Goal: Task Accomplishment & Management: Manage account settings

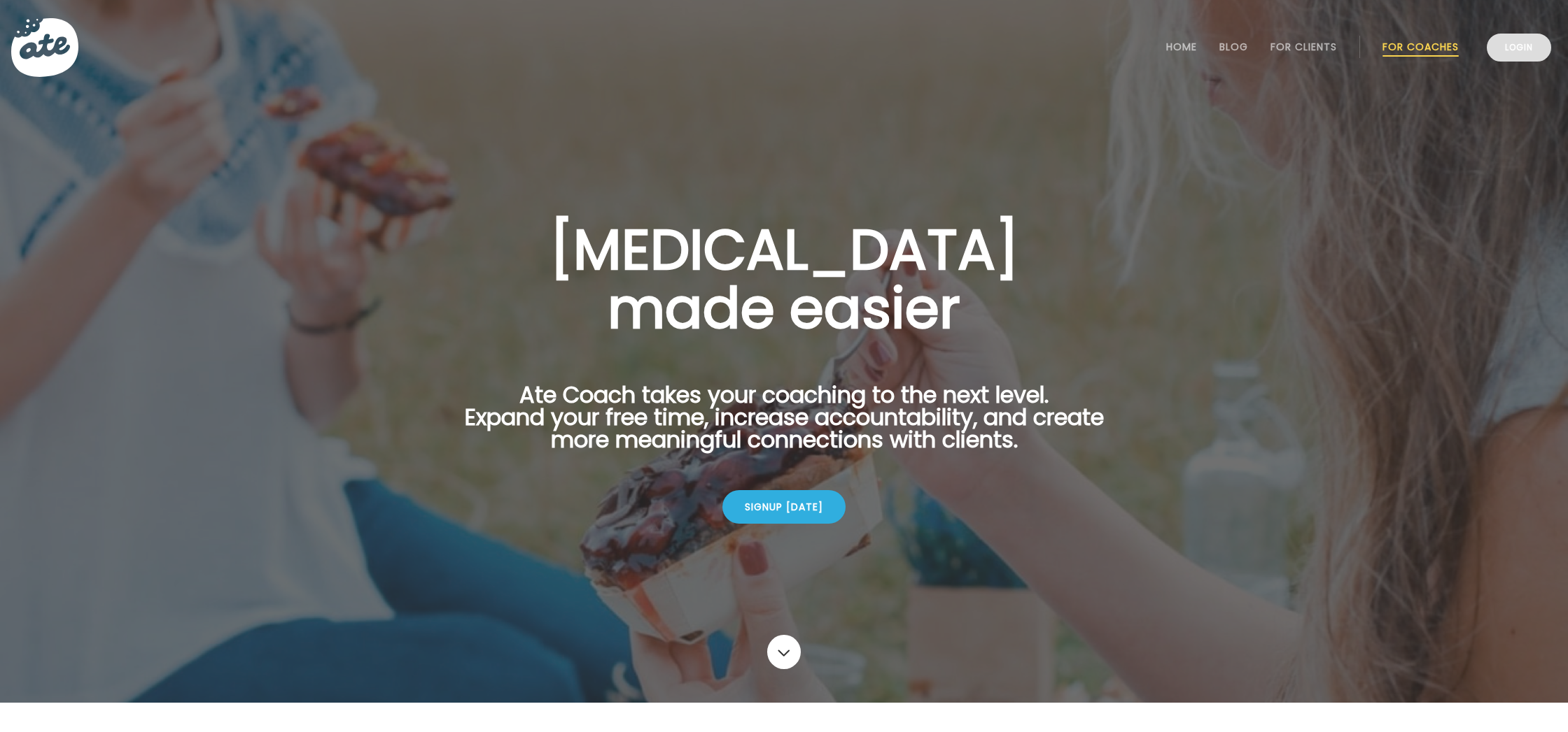
click at [1516, 46] on link "Login" at bounding box center [1518, 47] width 65 height 28
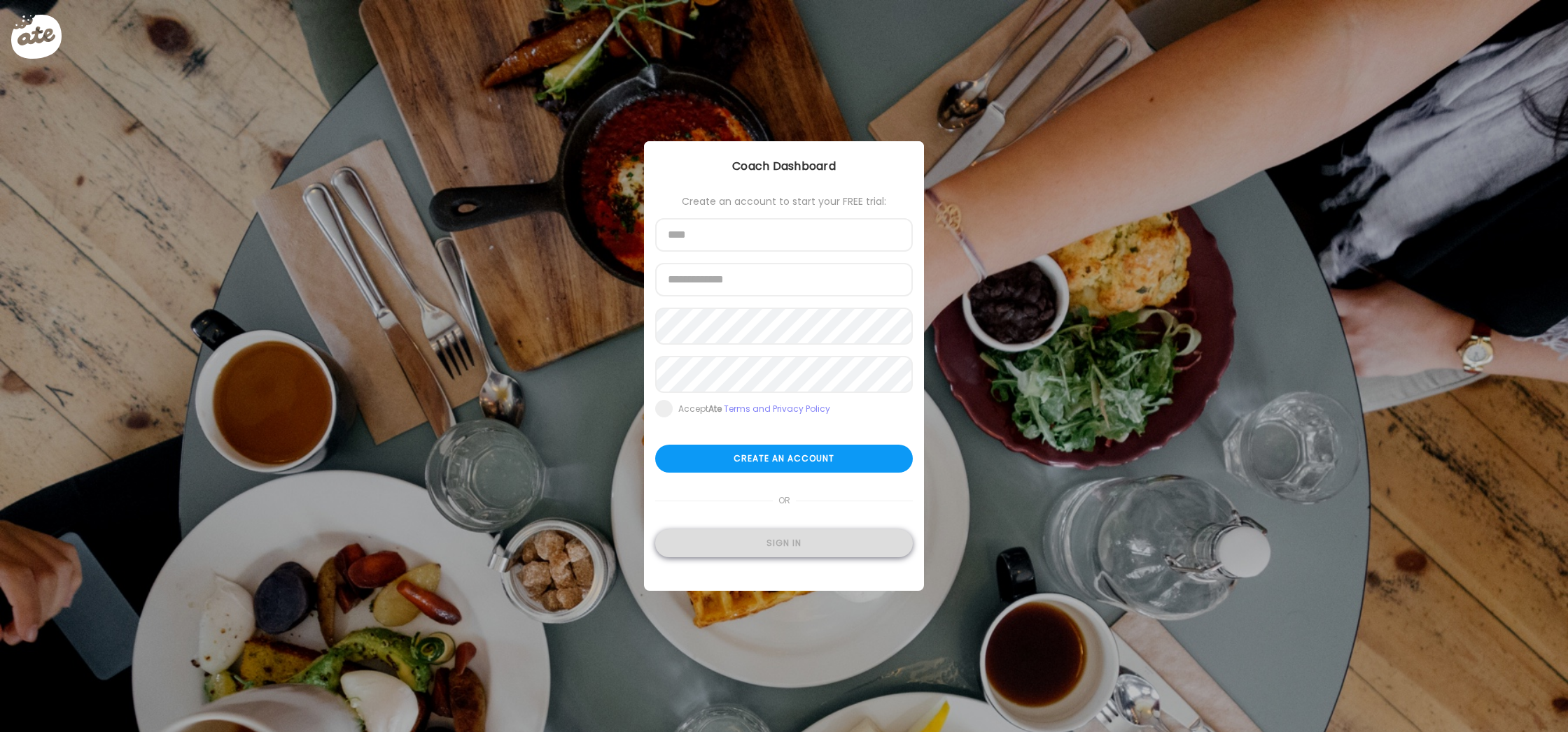
click at [793, 549] on div "Sign in" at bounding box center [783, 544] width 257 height 28
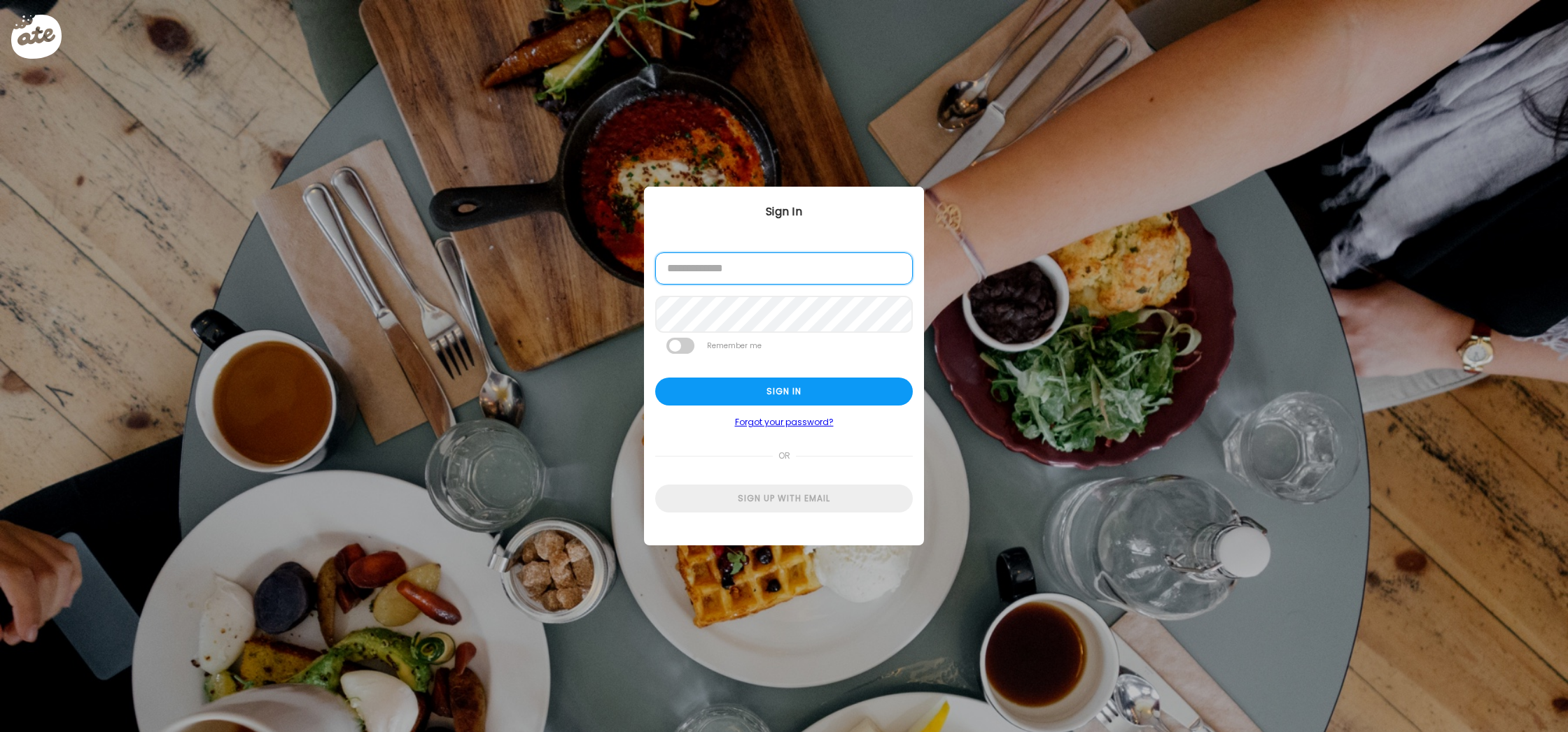
type input "**********"
click at [781, 391] on div "Sign in" at bounding box center [783, 391] width 257 height 28
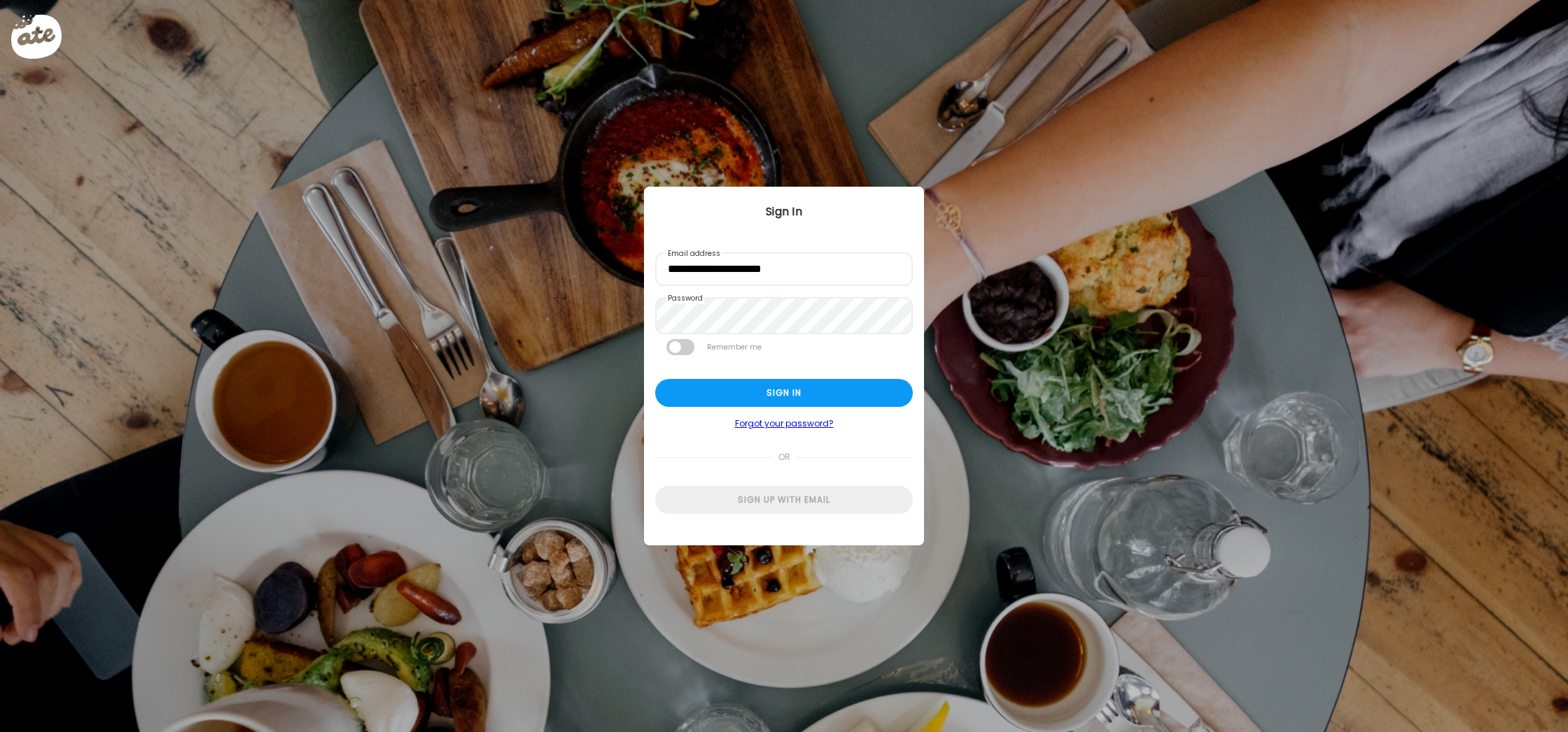
type input "**********"
type textarea "**********"
type input "**********"
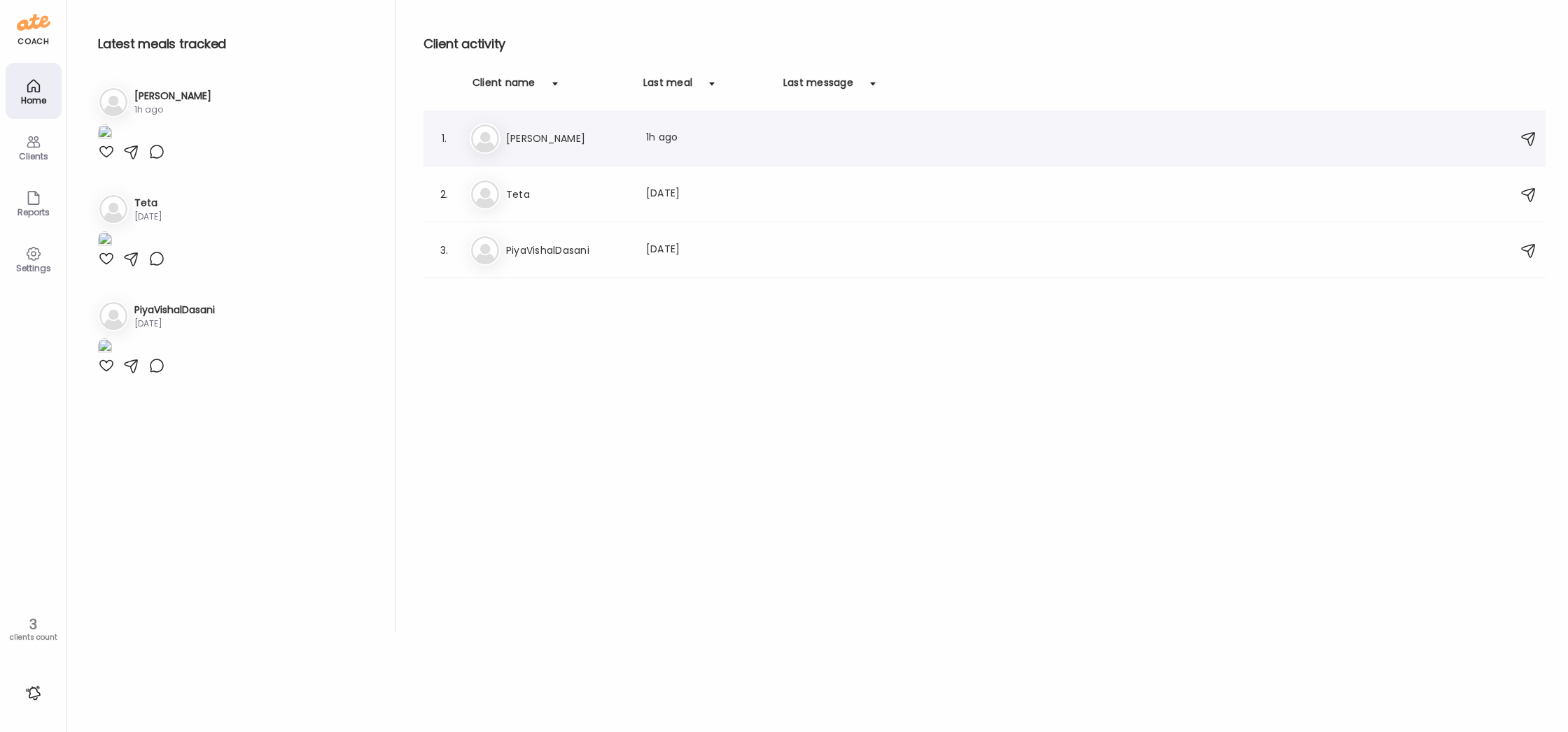
click at [737, 120] on div "1. Cl Claire Last meal: 1h ago" at bounding box center [985, 138] width 1122 height 56
click at [748, 141] on div "Last meal: 1h ago" at bounding box center [707, 138] width 123 height 17
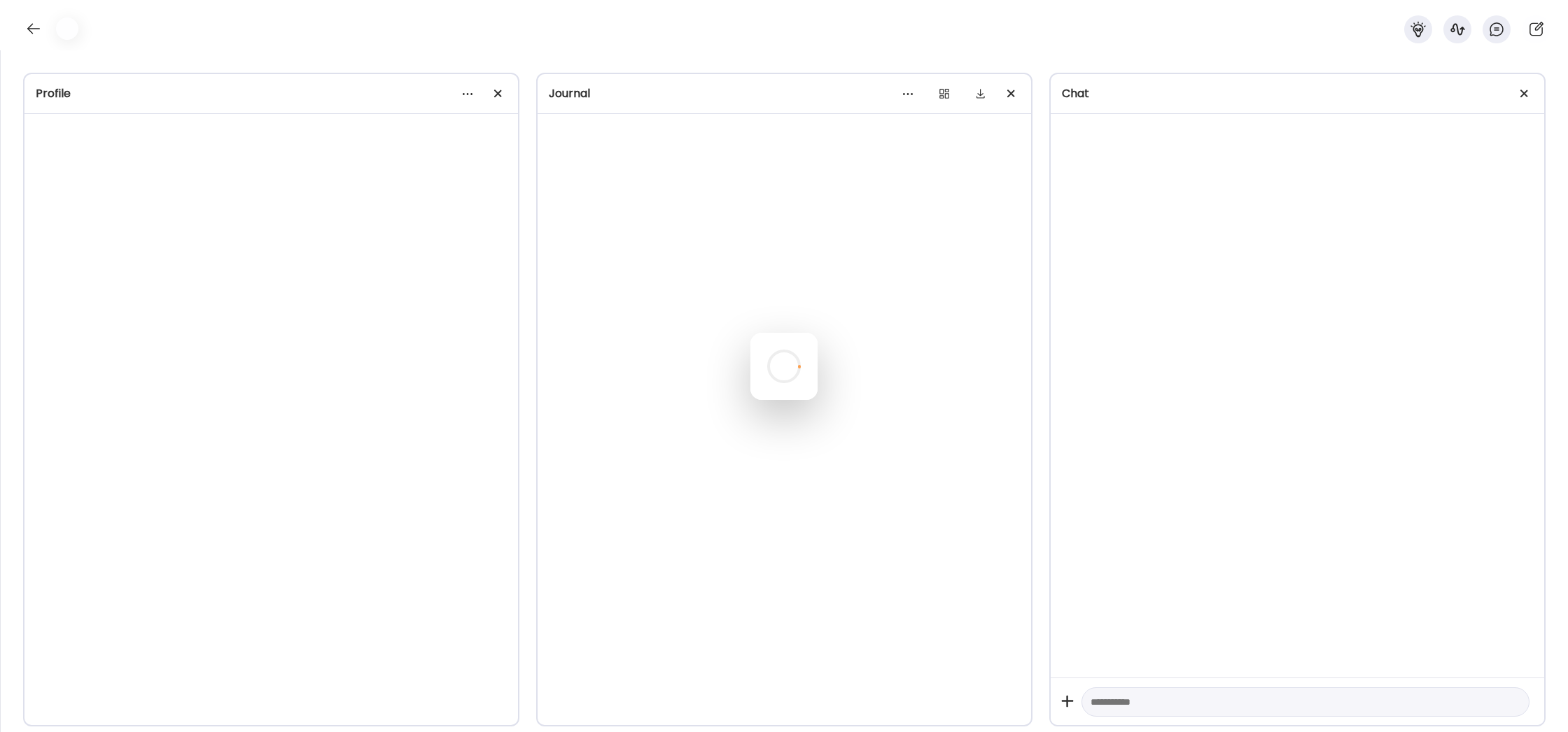
click at [750, 333] on div at bounding box center [784, 366] width 67 height 67
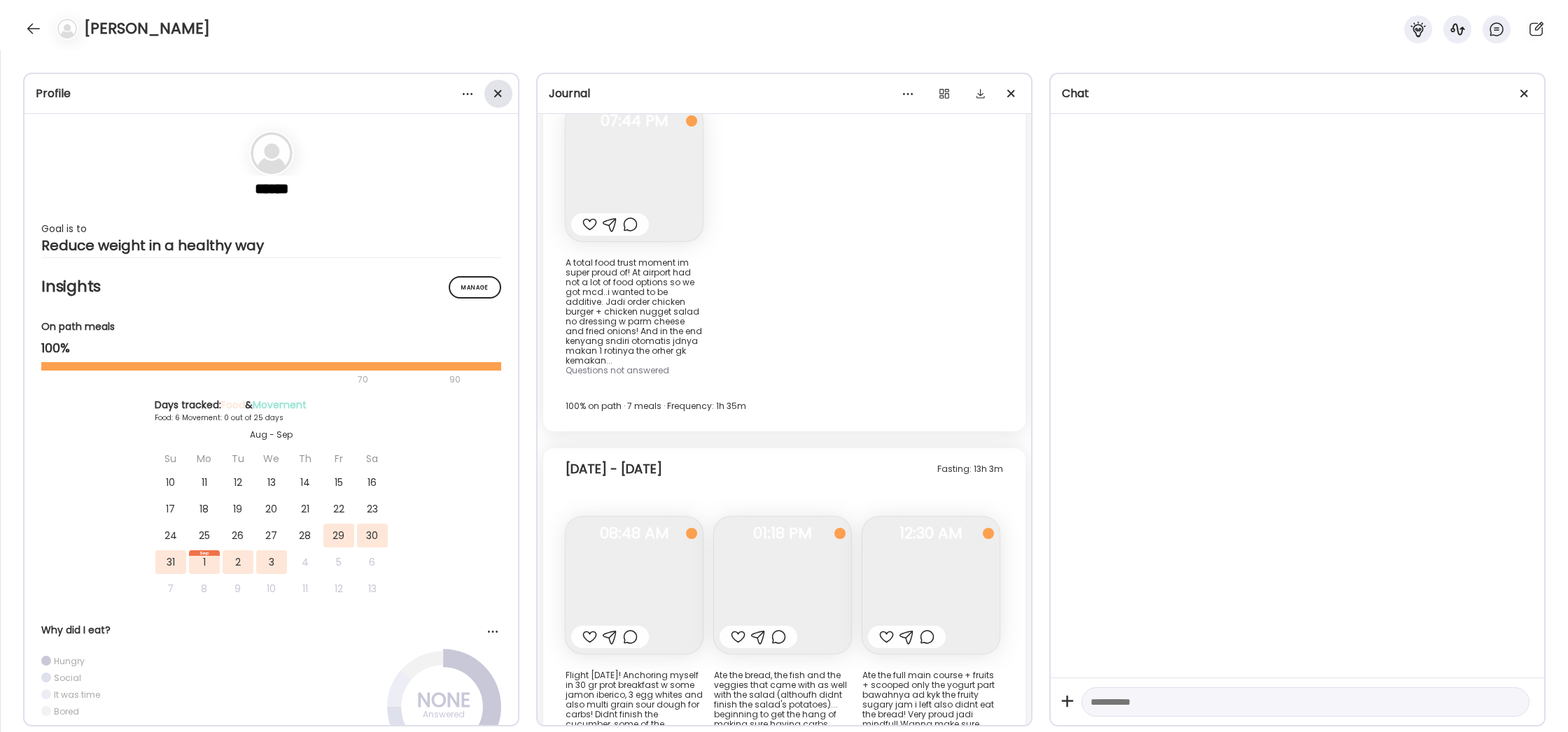
click at [500, 90] on div at bounding box center [498, 94] width 28 height 28
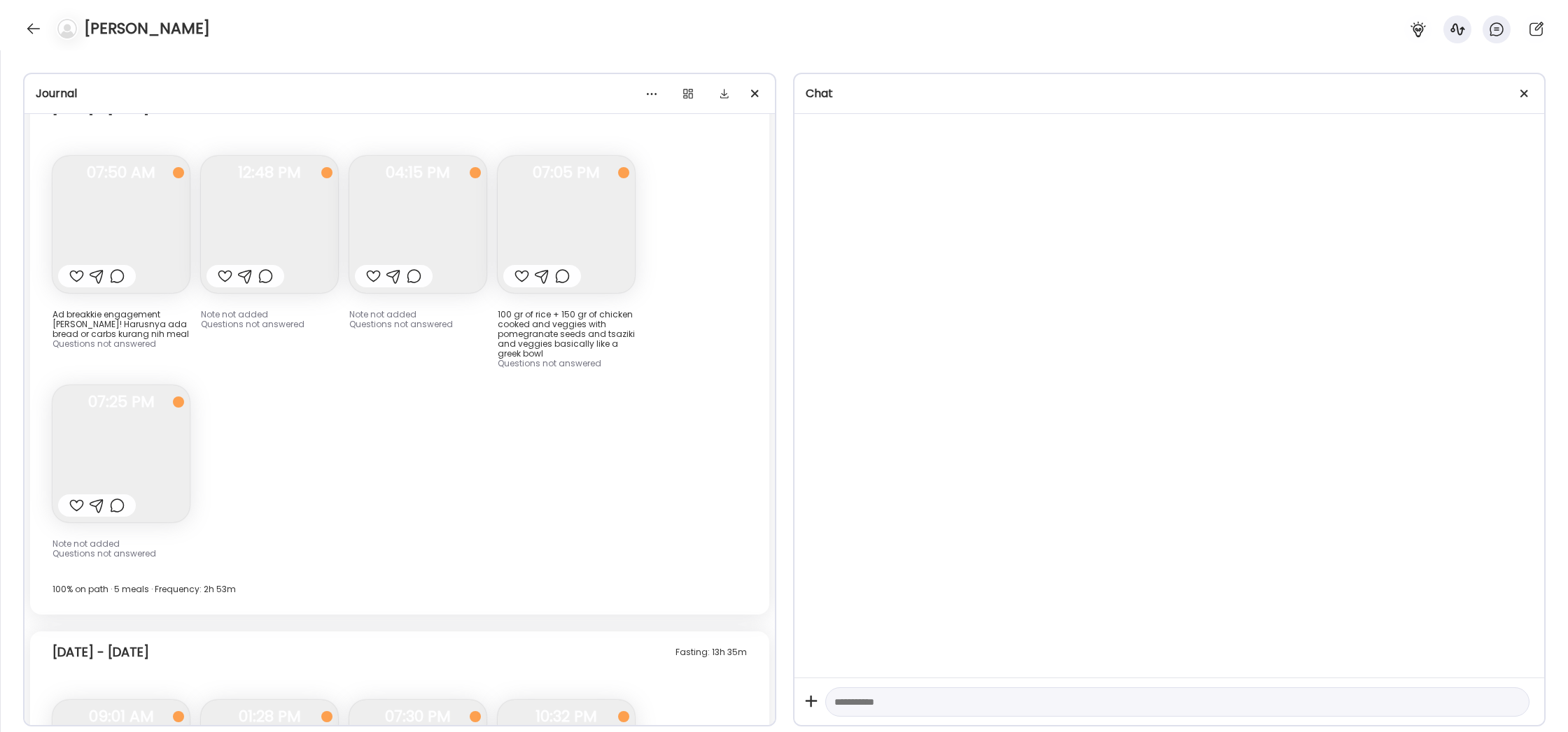
scroll to position [15647, 0]
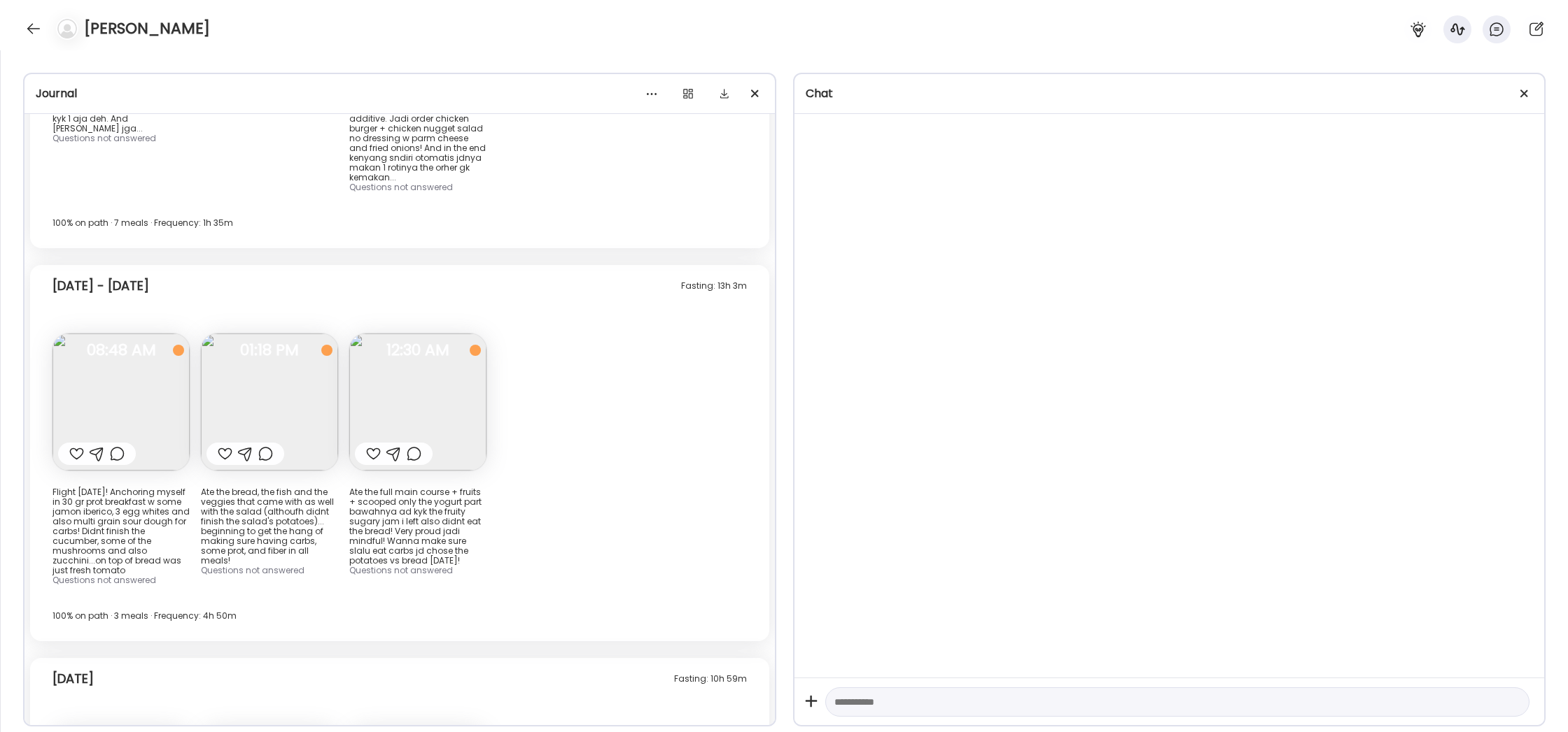
drag, startPoint x: 1517, startPoint y: 88, endPoint x: 1472, endPoint y: 95, distance: 45.5
click at [1516, 88] on div at bounding box center [1524, 94] width 28 height 28
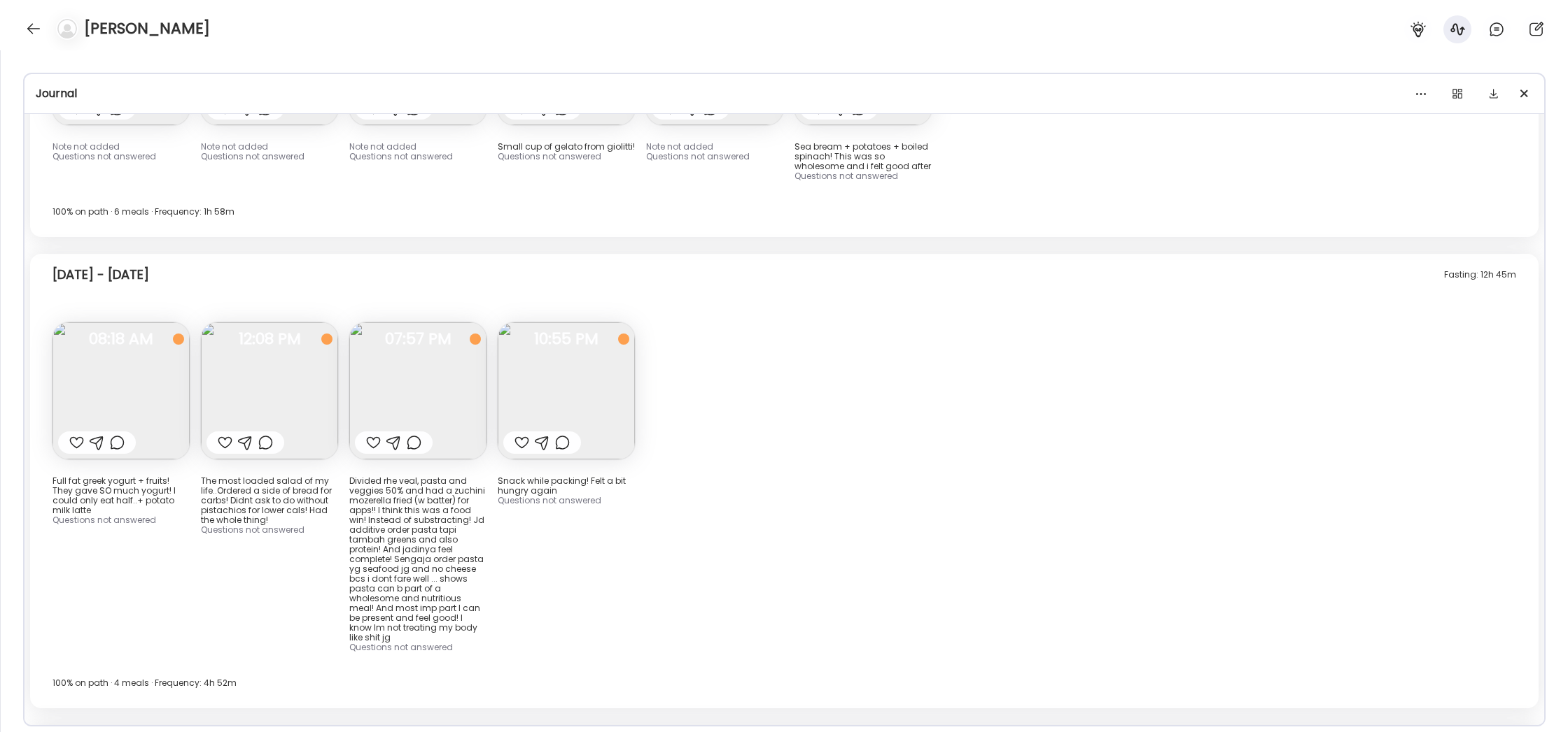
scroll to position [8435, 0]
click at [133, 335] on img at bounding box center [120, 384] width 137 height 137
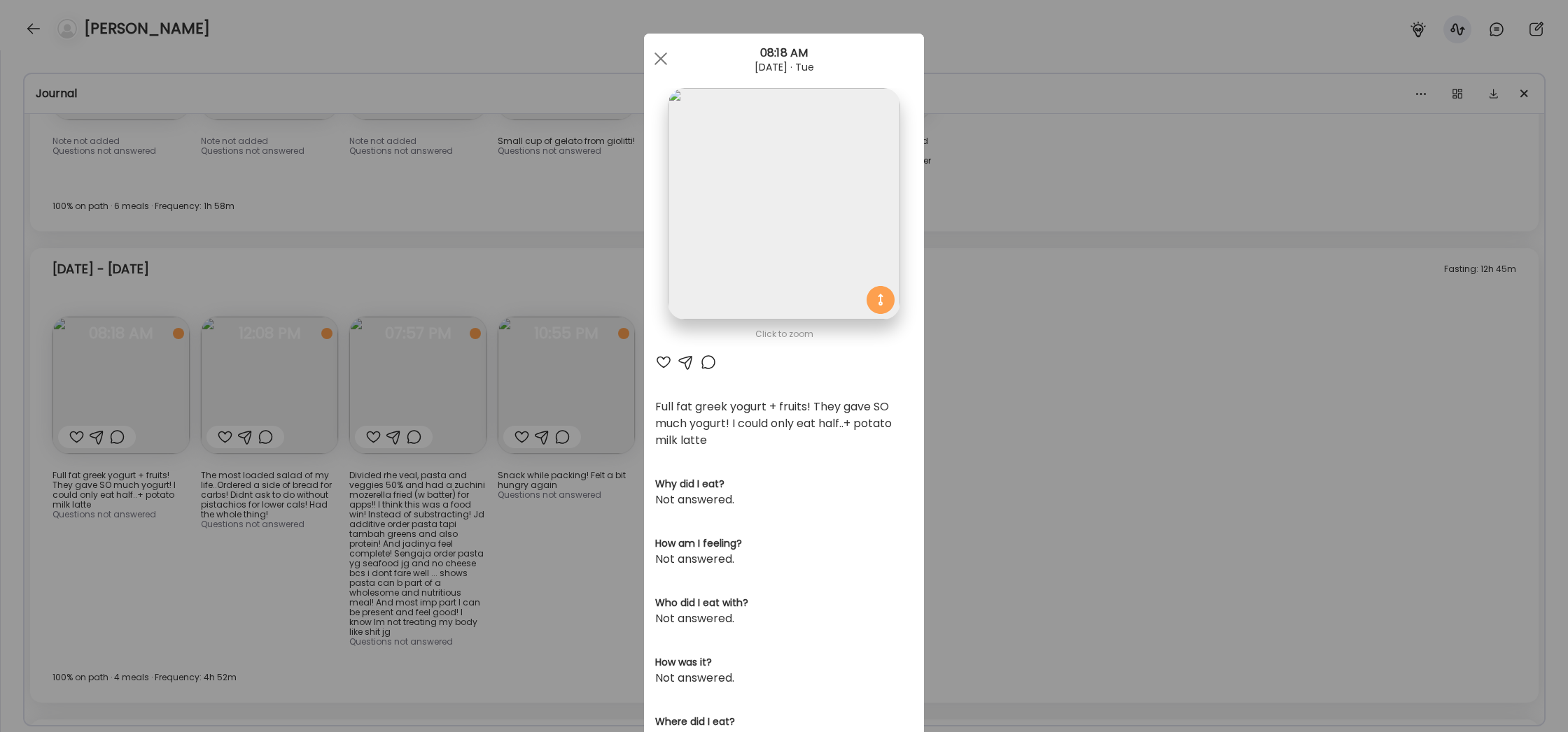
click at [213, 514] on div "Ate Coach Dashboard Wahoo! It’s official Take a moment to set up your Coach Pro…" at bounding box center [784, 366] width 1568 height 732
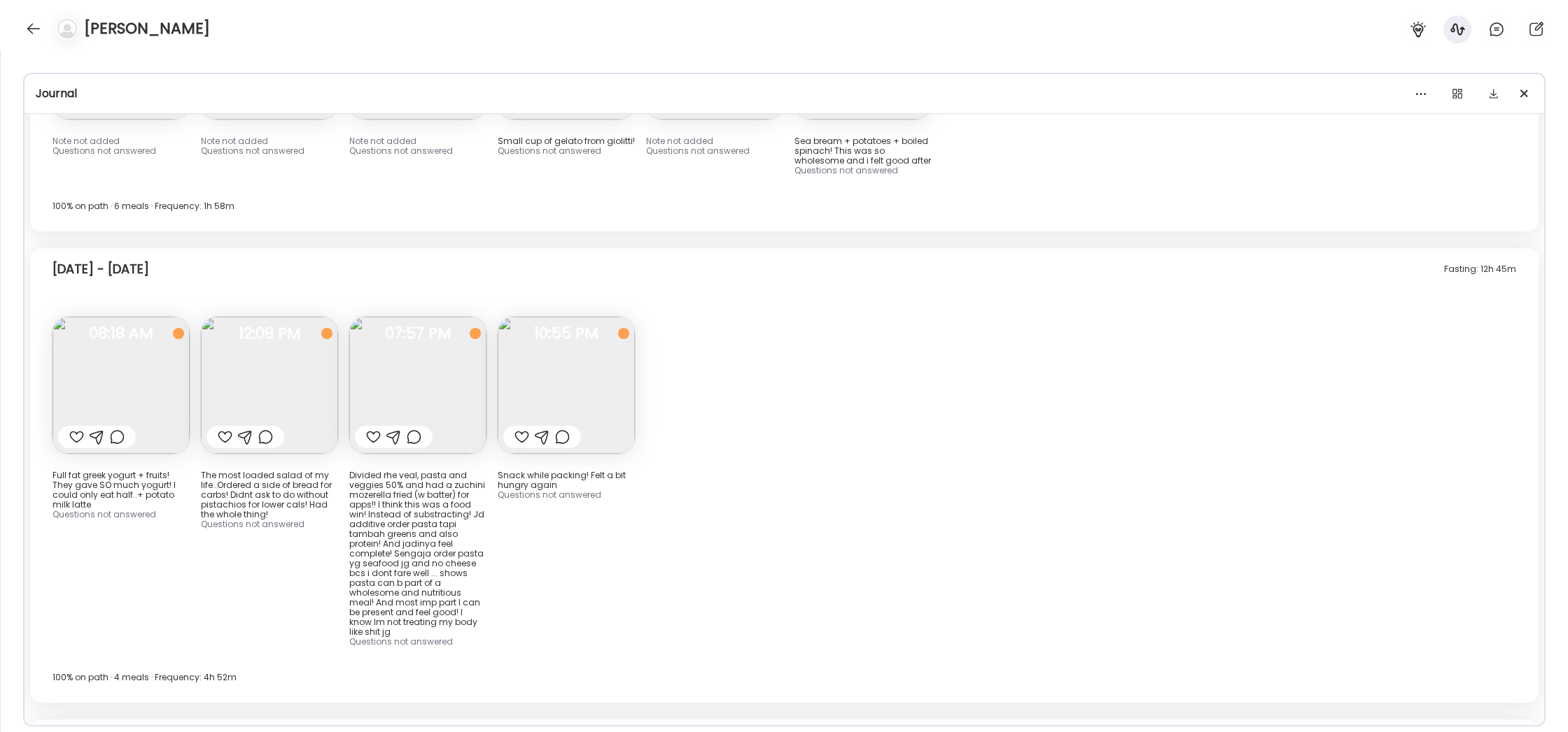
click at [306, 344] on img at bounding box center [269, 384] width 137 height 137
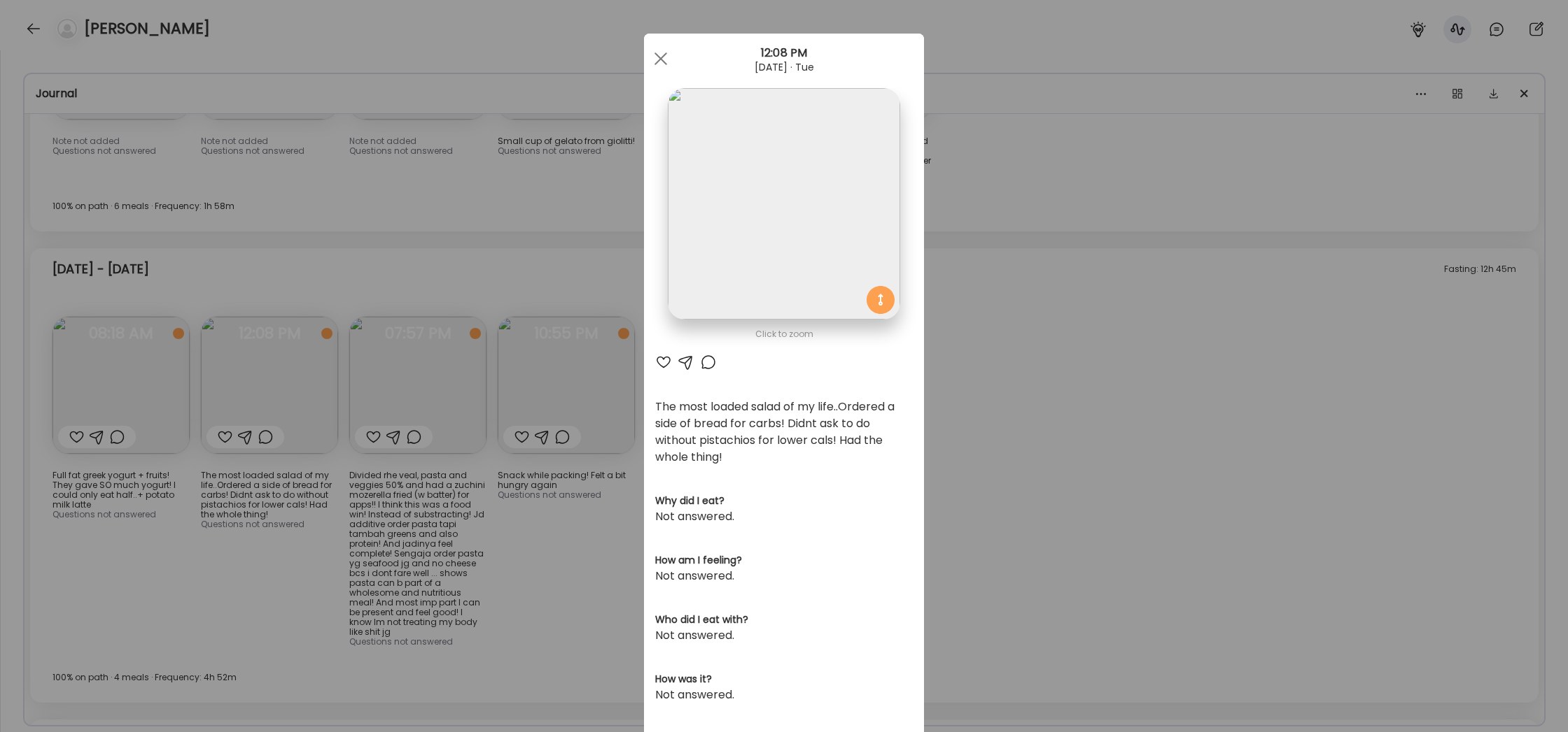
click at [627, 534] on div "Ate Coach Dashboard Wahoo! It’s official Take a moment to set up your Coach Pro…" at bounding box center [784, 366] width 1568 height 732
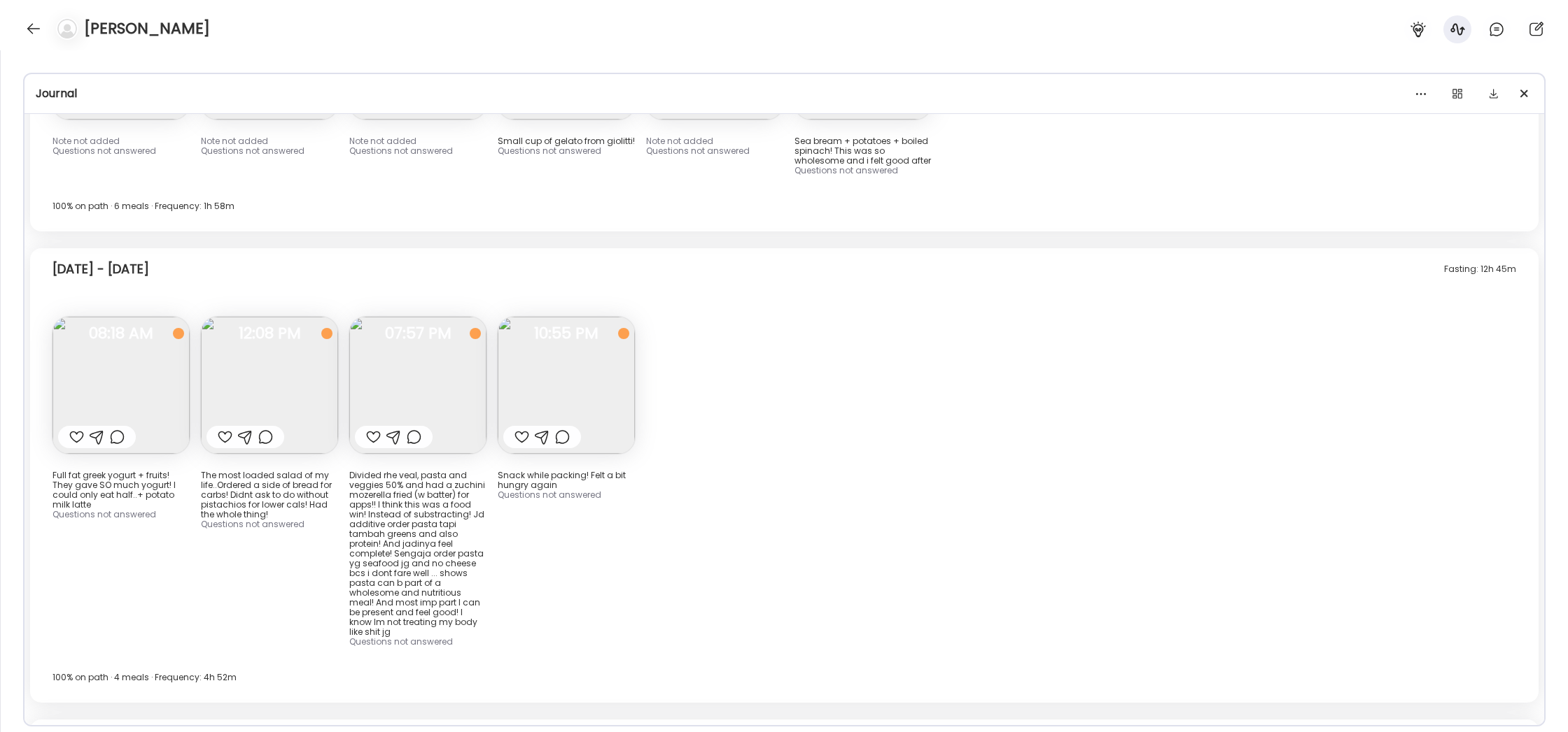
click at [389, 324] on img at bounding box center [417, 384] width 137 height 137
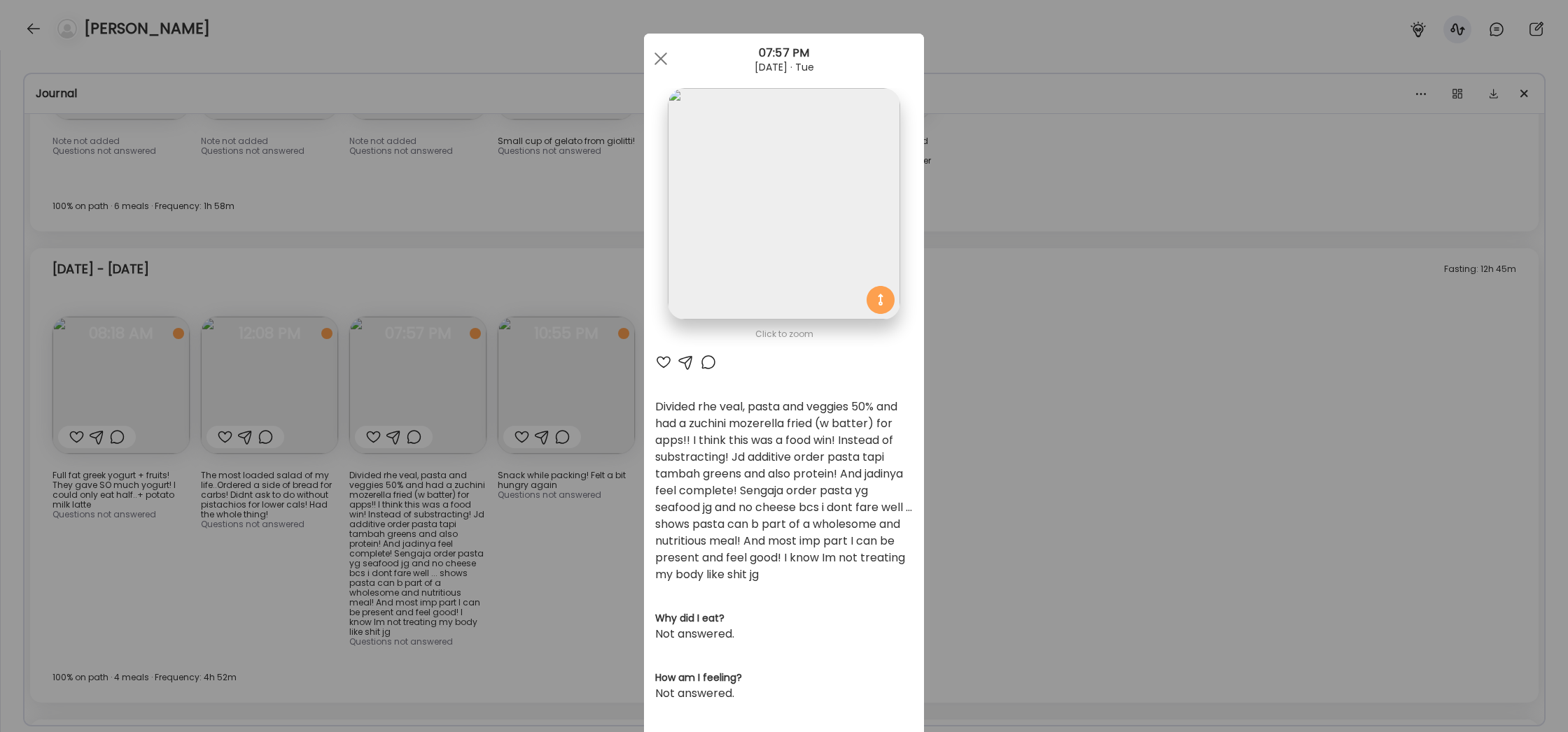
scroll to position [6, 0]
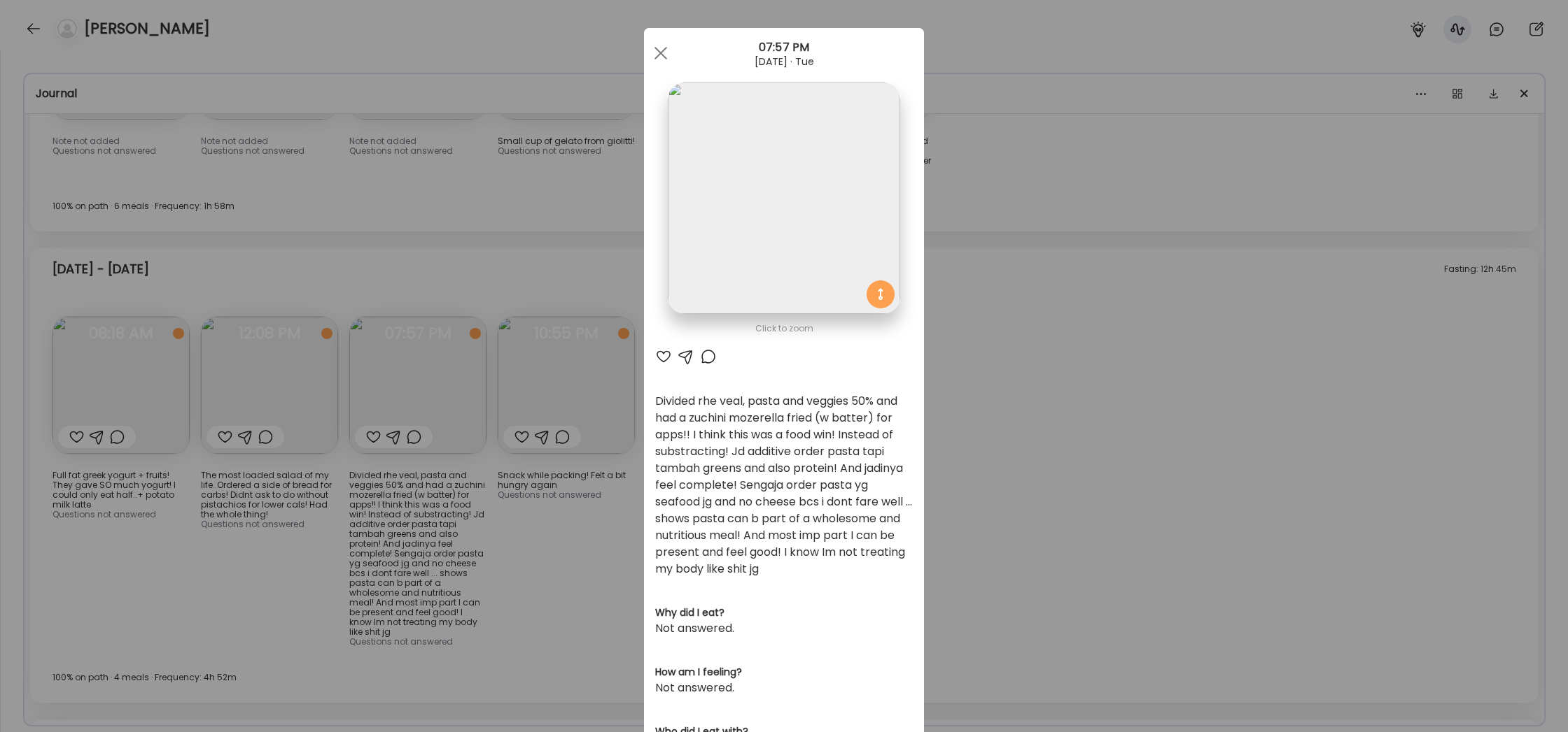
click at [1049, 504] on div "Ate Coach Dashboard Wahoo! It’s official Take a moment to set up your Coach Pro…" at bounding box center [784, 366] width 1568 height 732
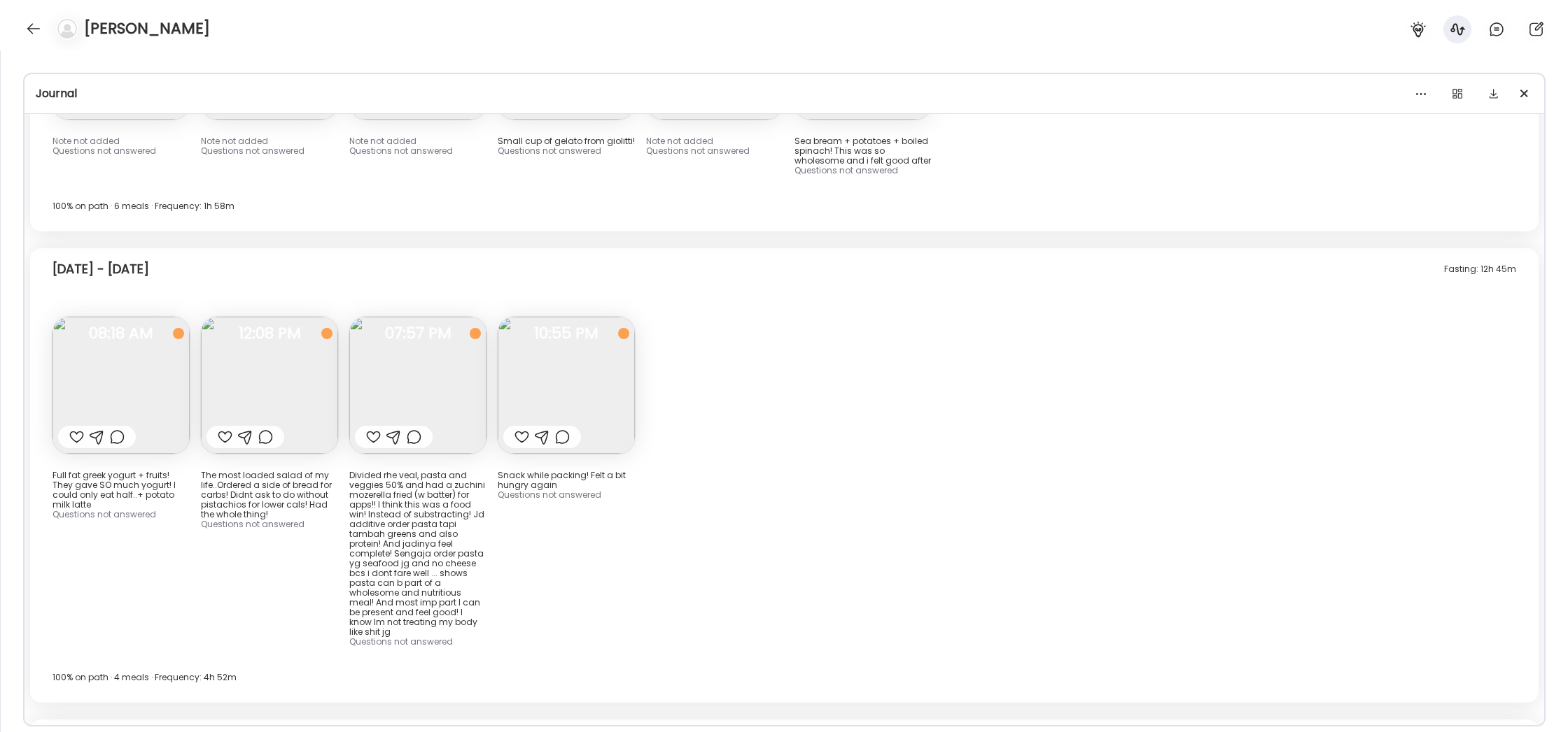
click at [606, 348] on img at bounding box center [565, 384] width 137 height 137
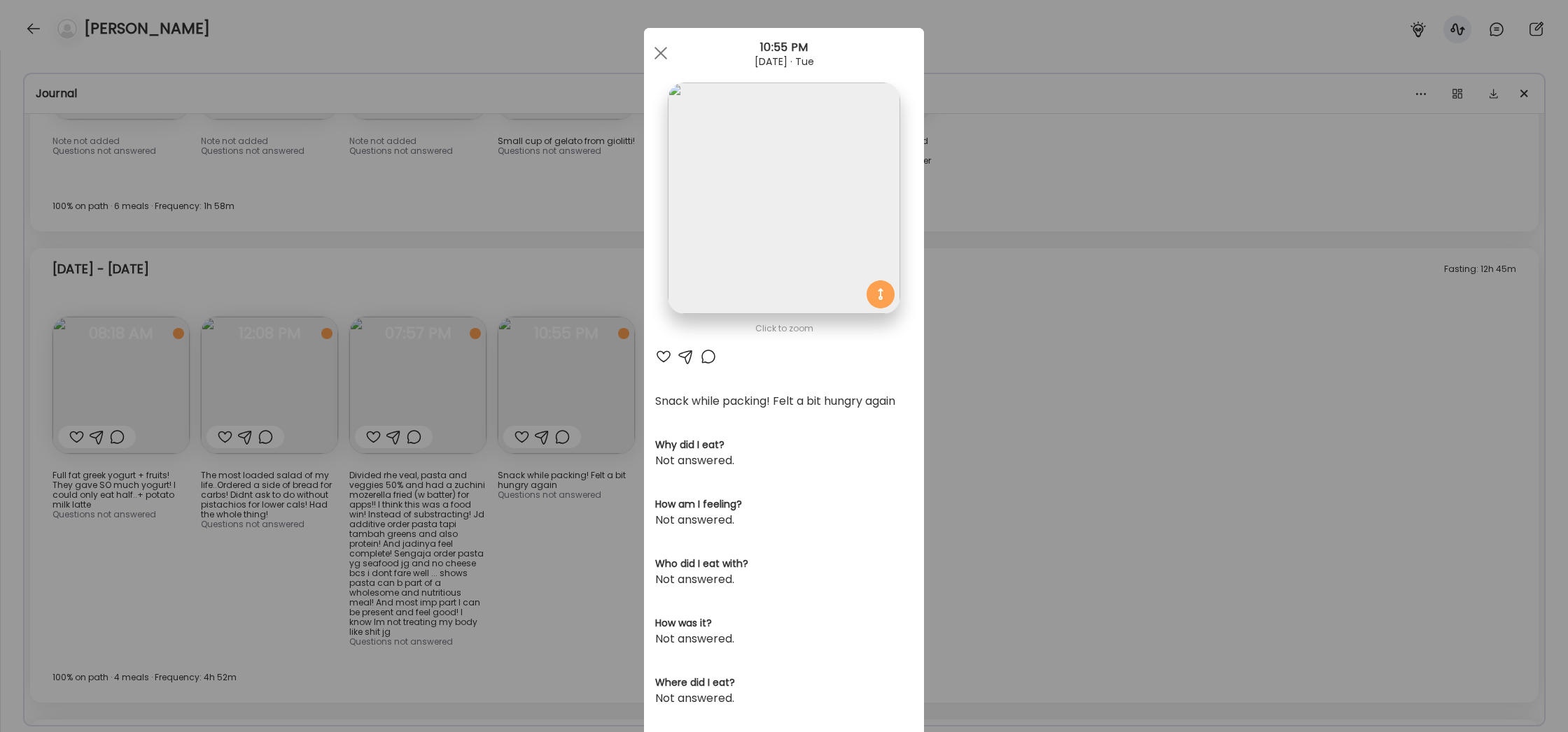
click at [977, 459] on div "Ate Coach Dashboard Wahoo! It’s official Take a moment to set up your Coach Pro…" at bounding box center [784, 366] width 1568 height 732
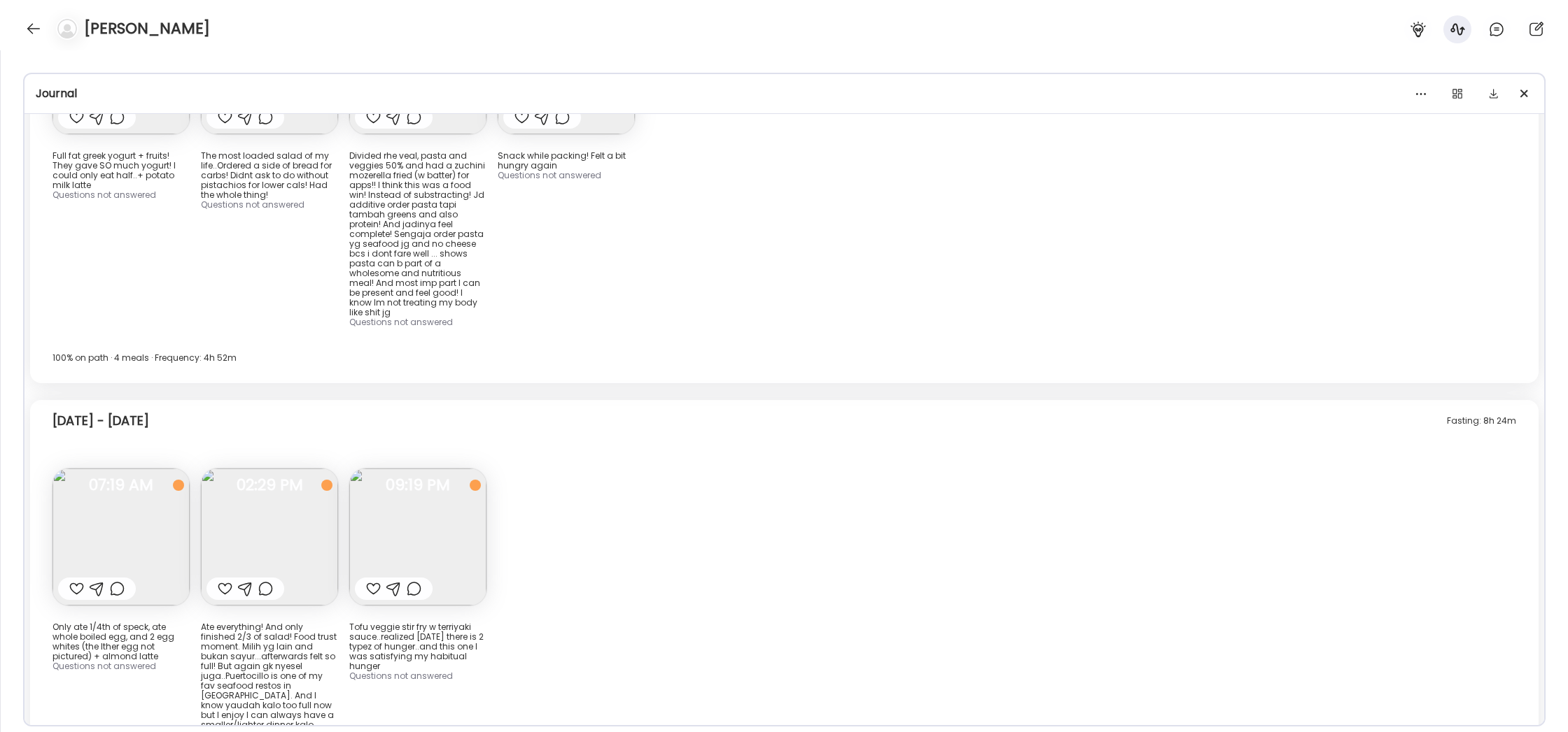
scroll to position [8756, 0]
click at [87, 468] on img at bounding box center [120, 536] width 137 height 137
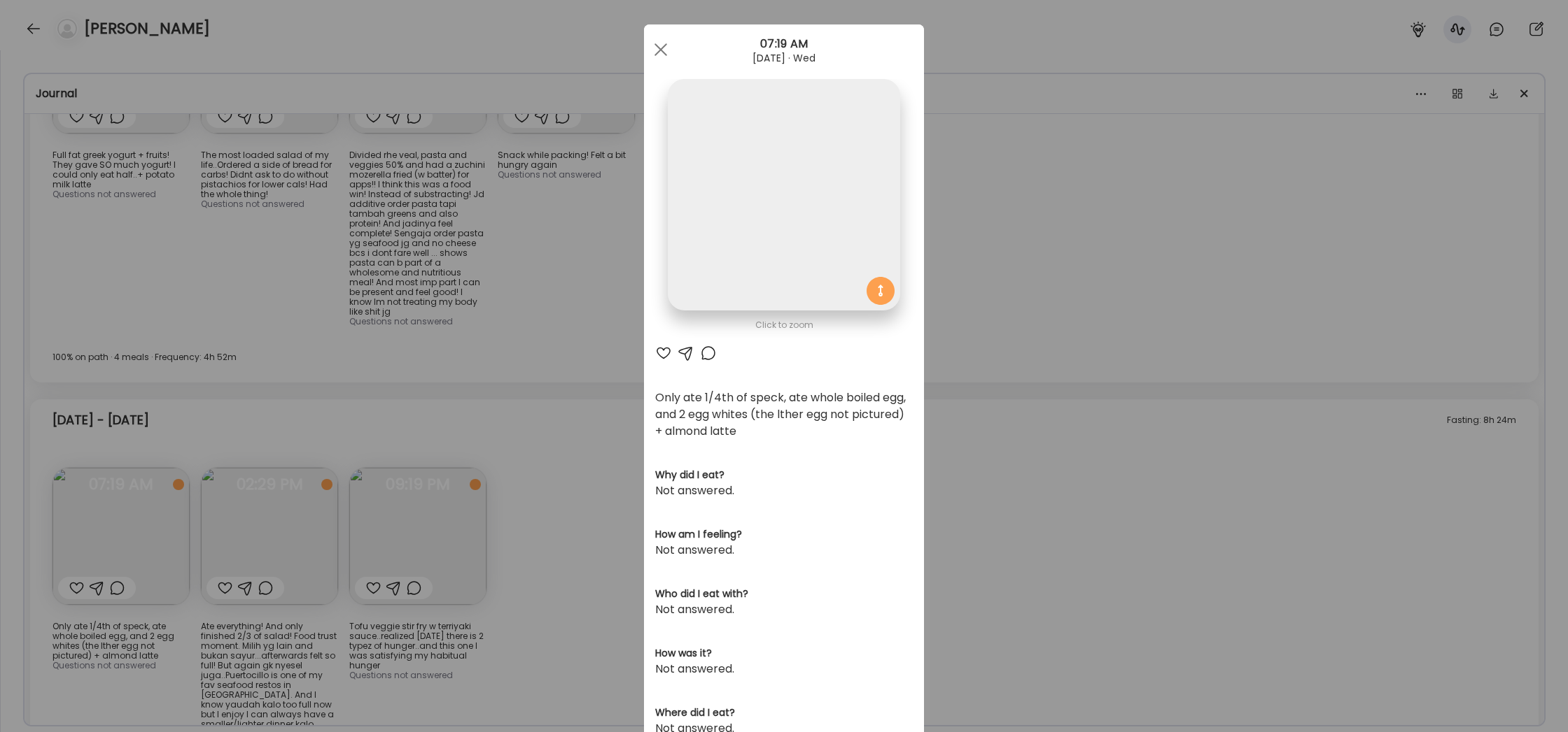
scroll to position [7, 0]
click at [659, 441] on div "Only ate 1/4th of speck, ate whole boiled egg, and 2 egg whites (the lther egg …" at bounding box center [783, 416] width 257 height 51
click at [312, 477] on div "Ate Coach Dashboard Wahoo! It’s official Take a moment to set up your Coach Pro…" at bounding box center [784, 366] width 1568 height 732
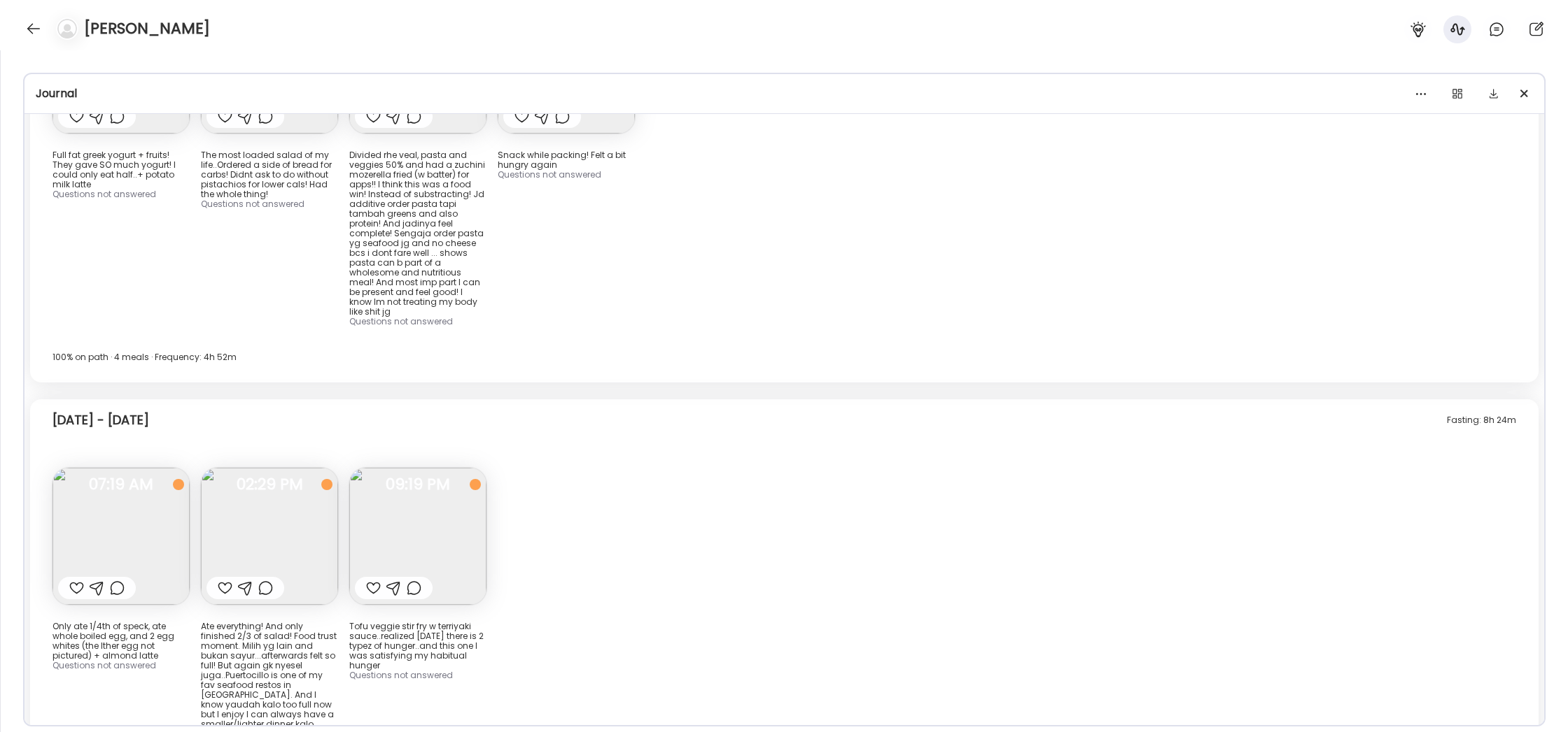
click at [245, 580] on div at bounding box center [245, 588] width 15 height 17
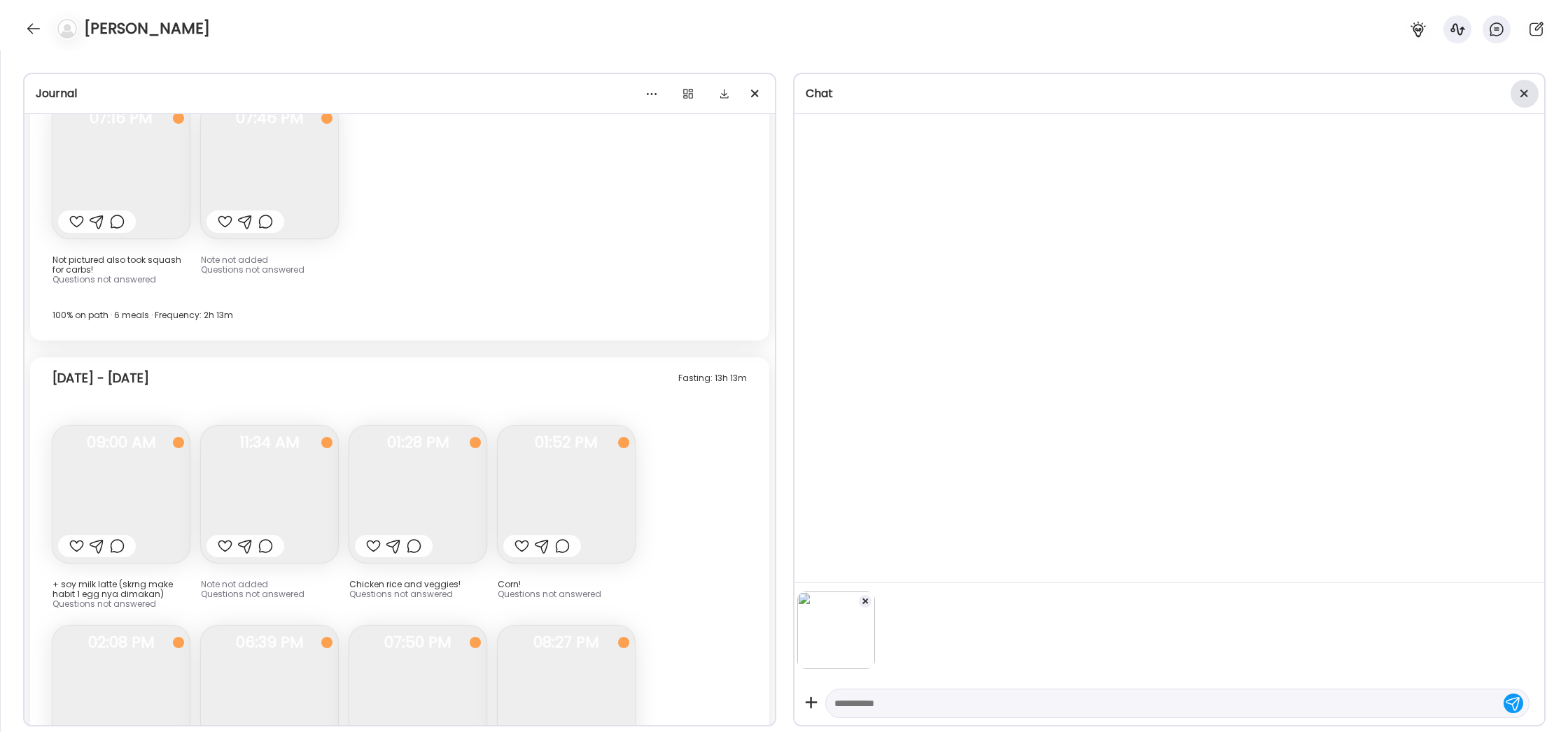
click at [1528, 89] on div at bounding box center [1524, 94] width 28 height 28
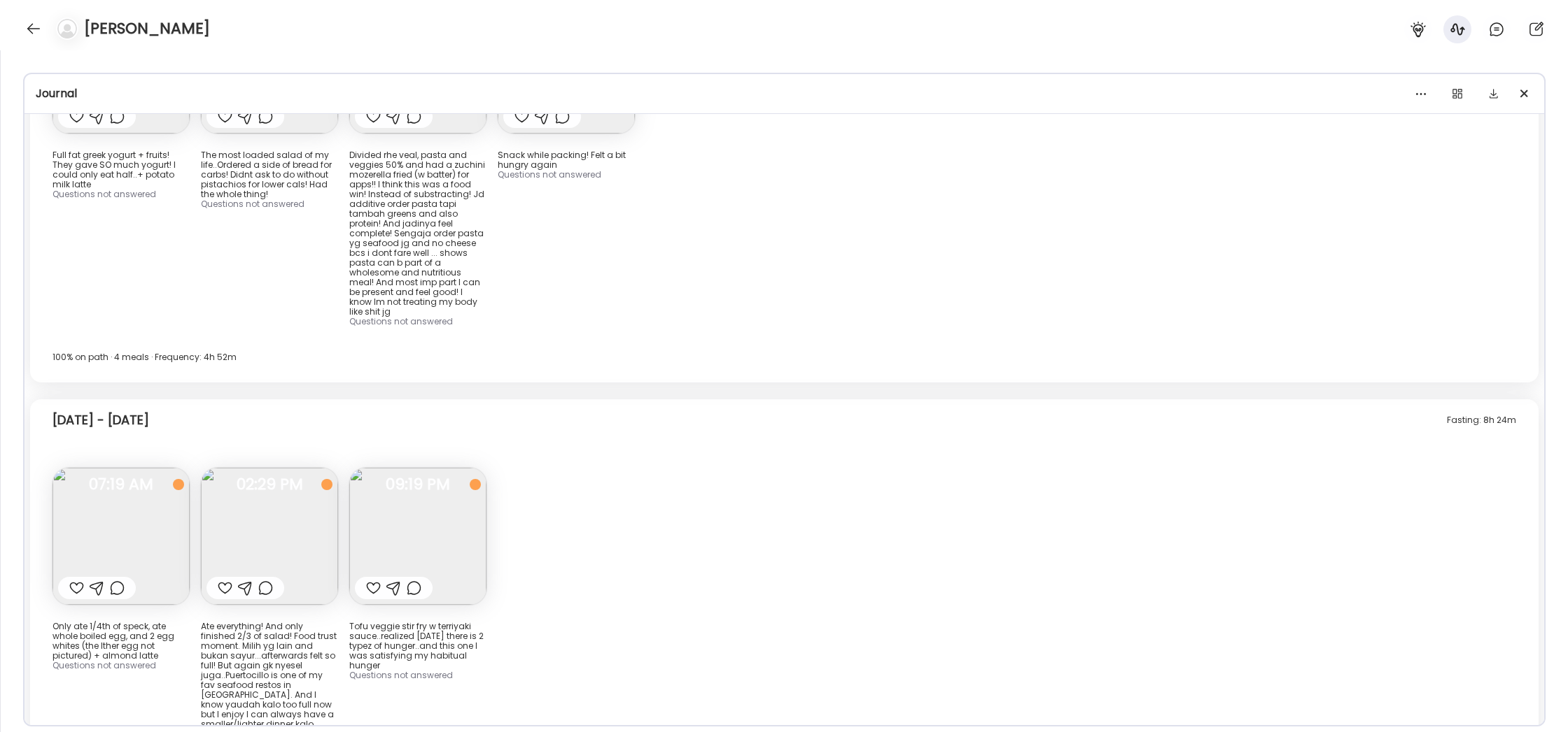
click at [237, 468] on img at bounding box center [269, 536] width 137 height 137
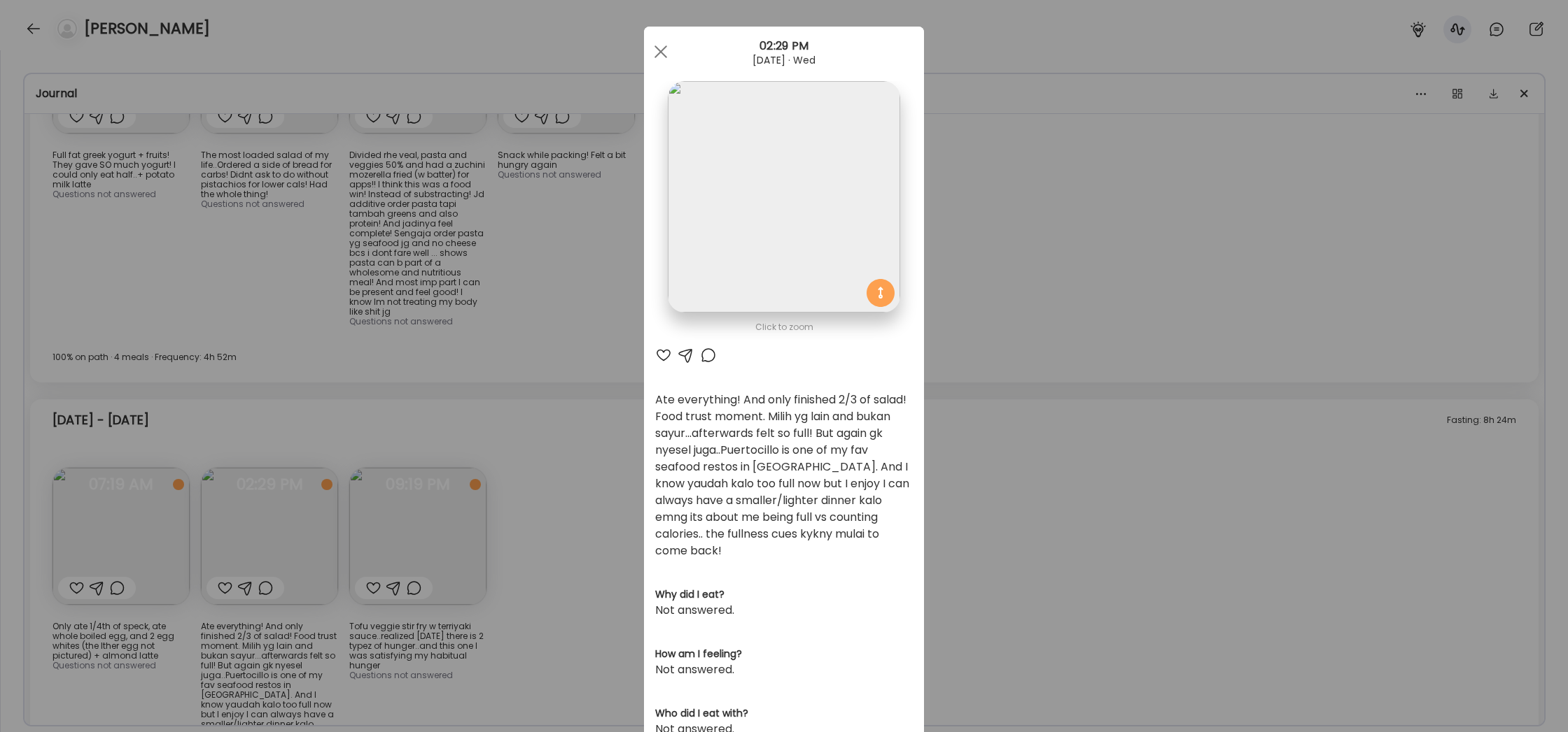
click at [522, 462] on div "Ate Coach Dashboard Wahoo! It’s official Take a moment to set up your Coach Pro…" at bounding box center [784, 366] width 1568 height 732
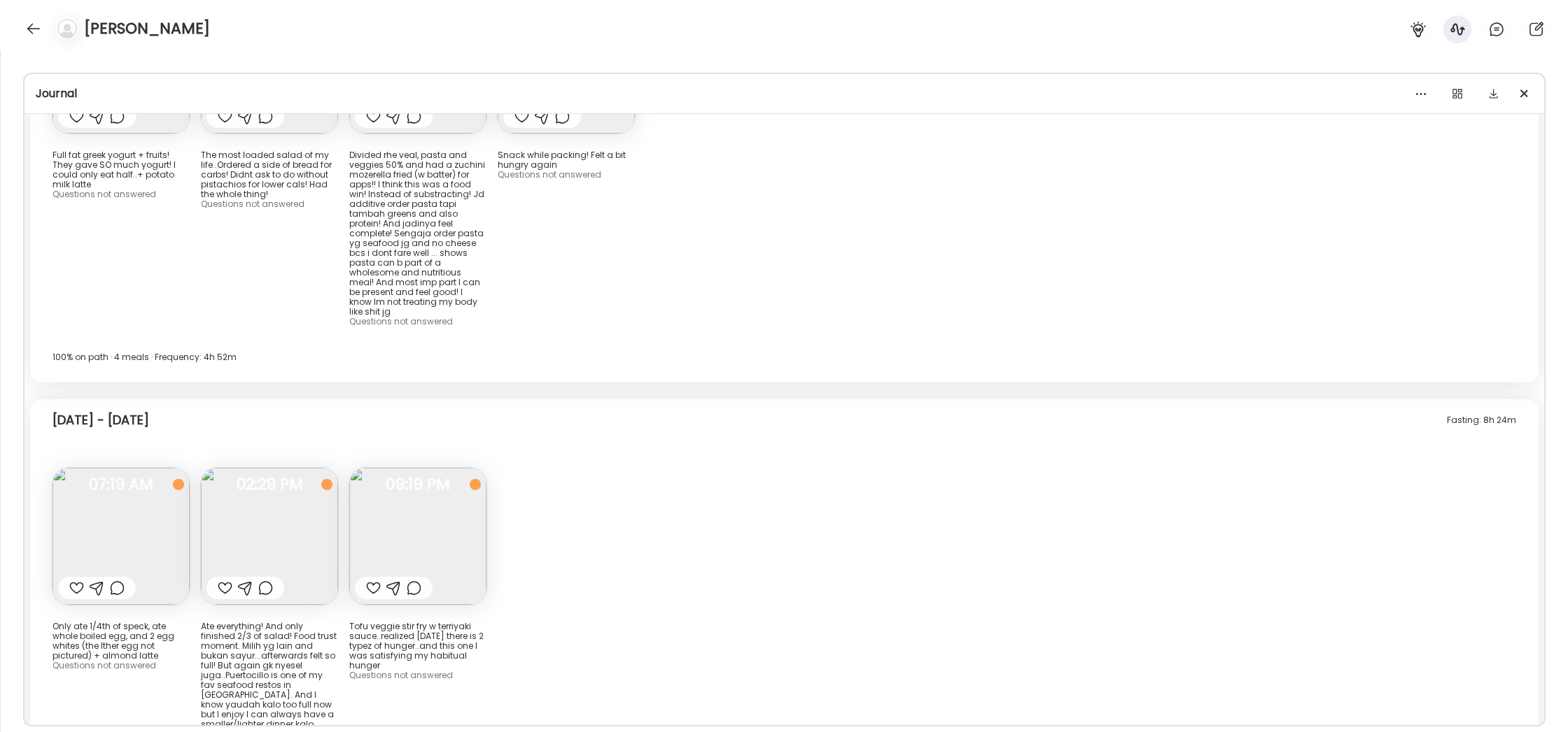
click at [466, 468] on img at bounding box center [417, 536] width 137 height 137
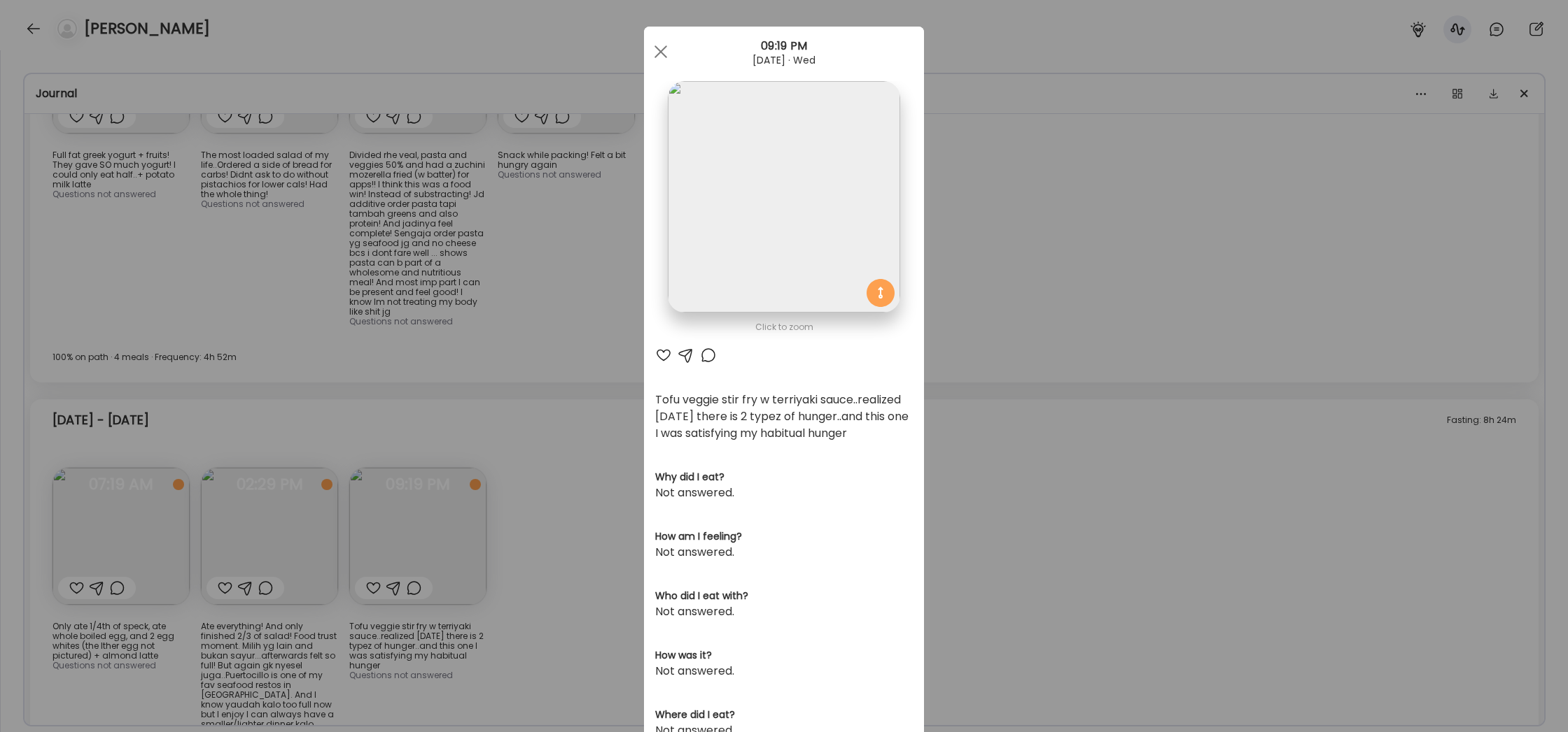
click at [530, 464] on div "Ate Coach Dashboard Wahoo! It’s official Take a moment to set up your Coach Pro…" at bounding box center [784, 366] width 1568 height 732
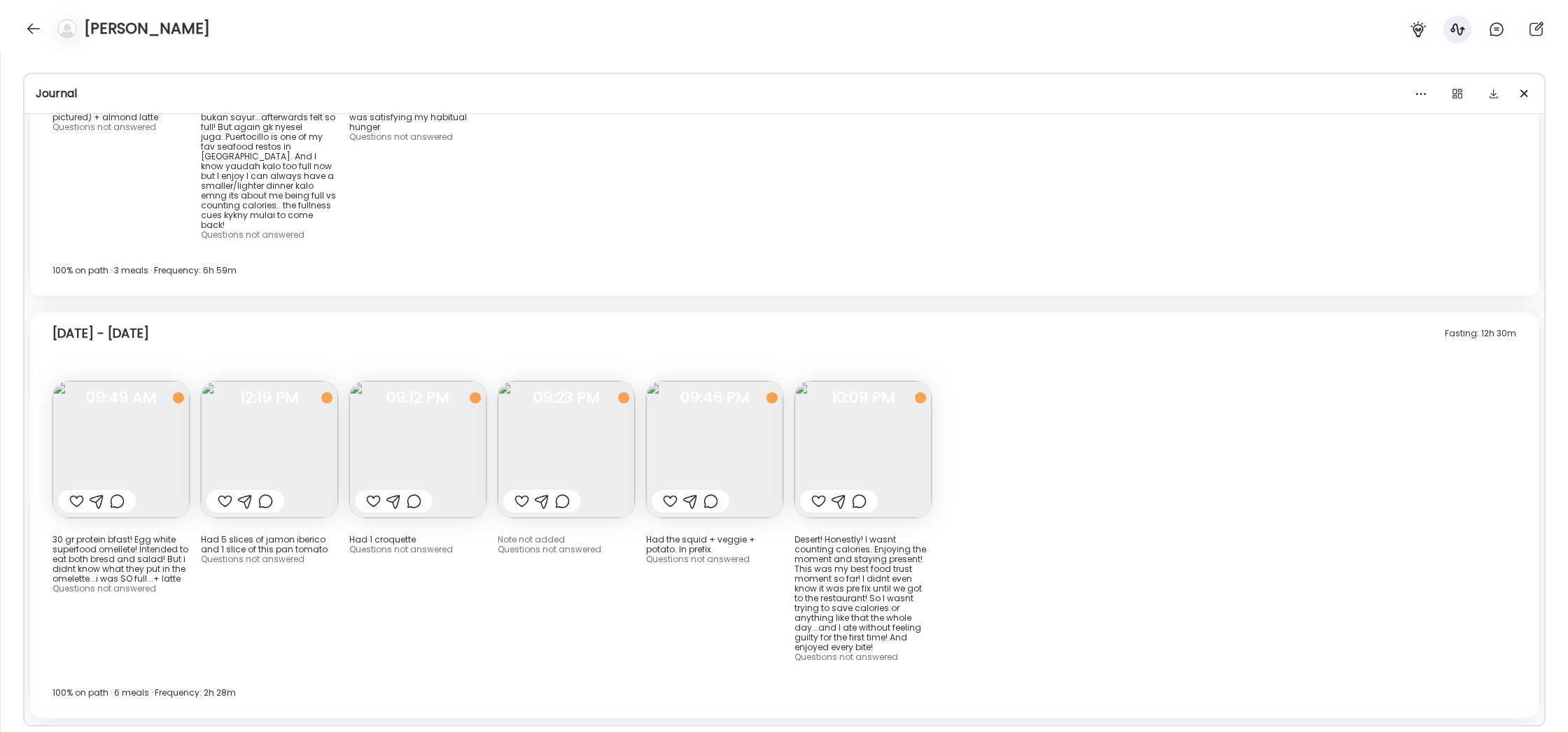
scroll to position [9296, 0]
click at [118, 379] on img at bounding box center [120, 447] width 137 height 137
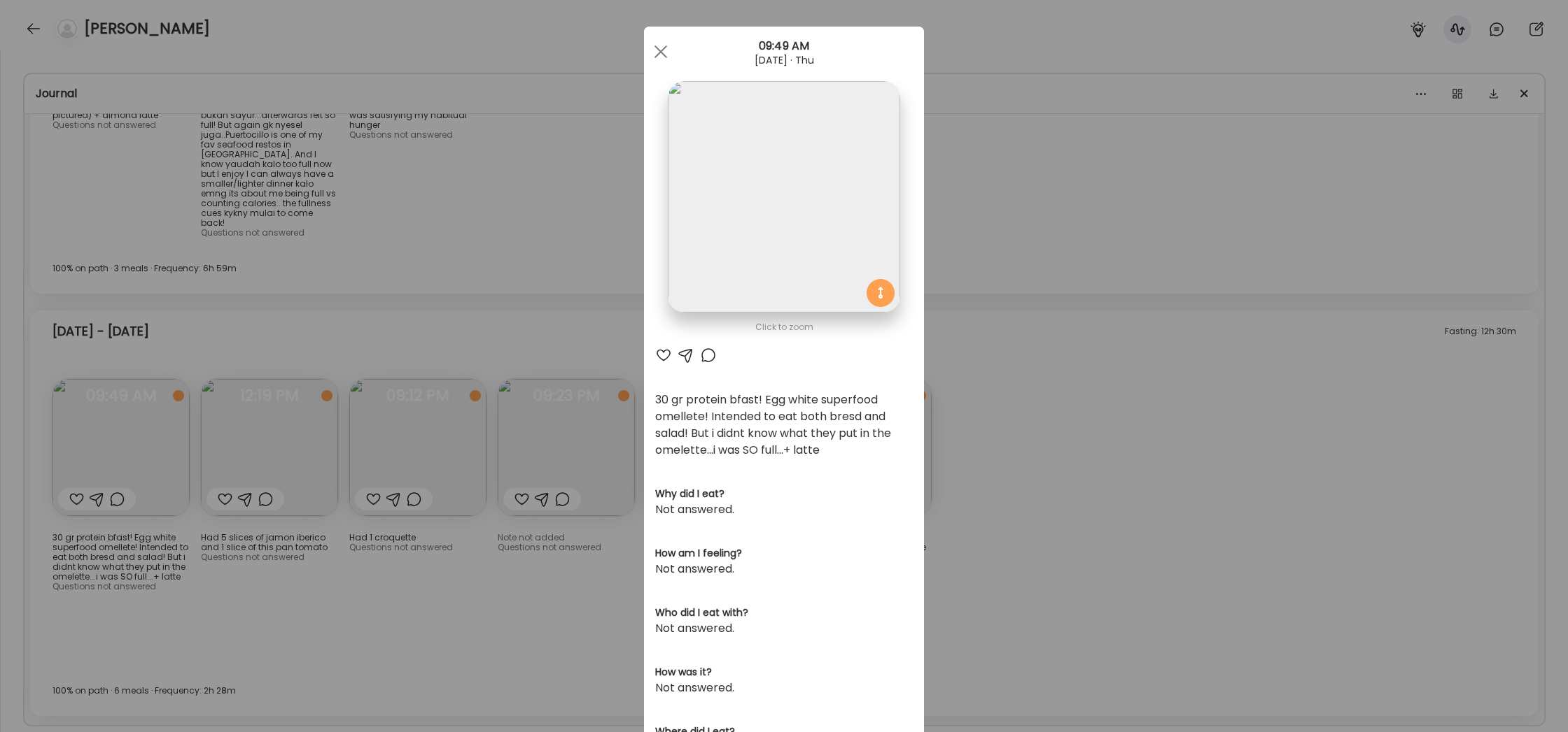
click at [461, 497] on div "Ate Coach Dashboard Wahoo! It’s official Take a moment to set up your Coach Pro…" at bounding box center [784, 366] width 1568 height 732
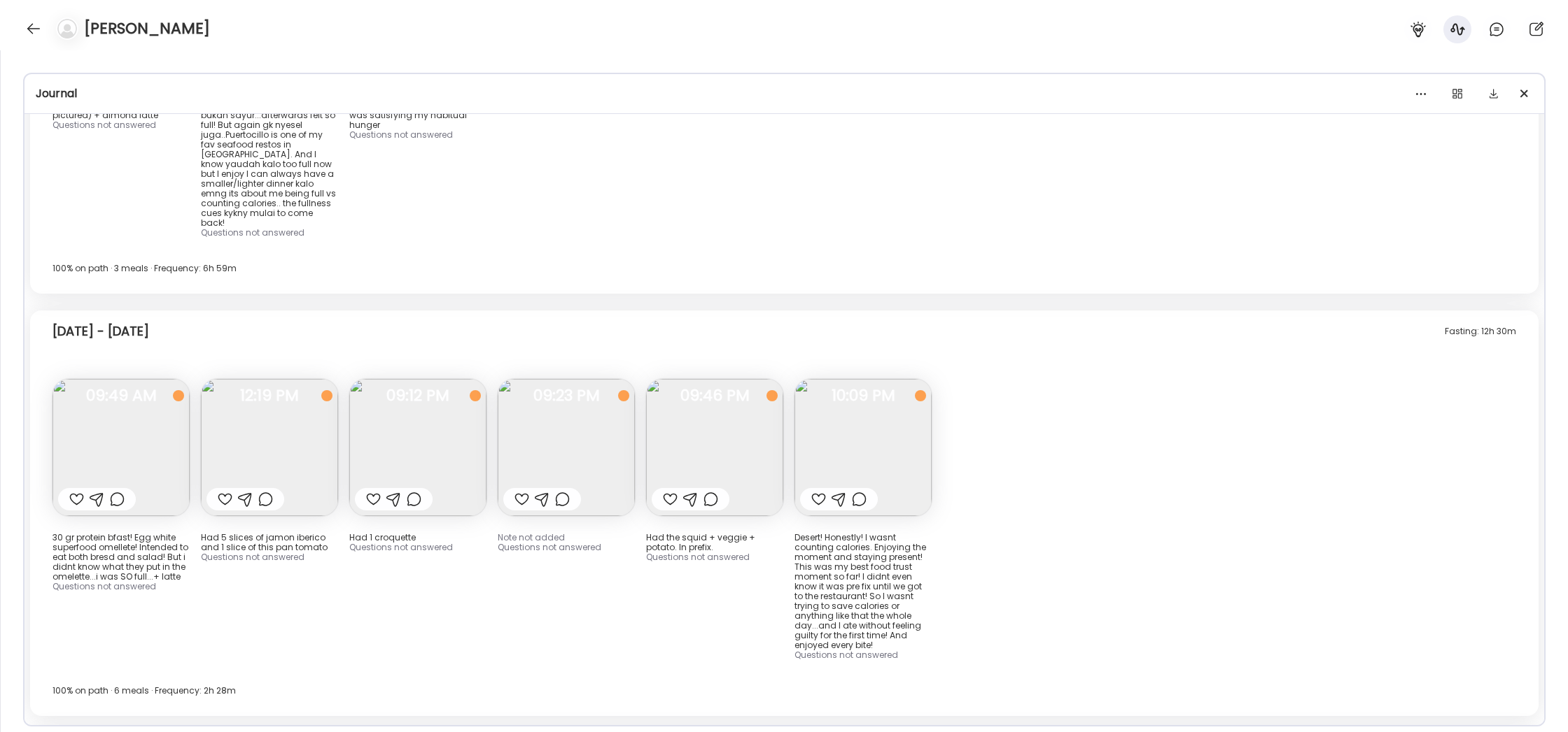
click at [253, 379] on img at bounding box center [269, 447] width 137 height 137
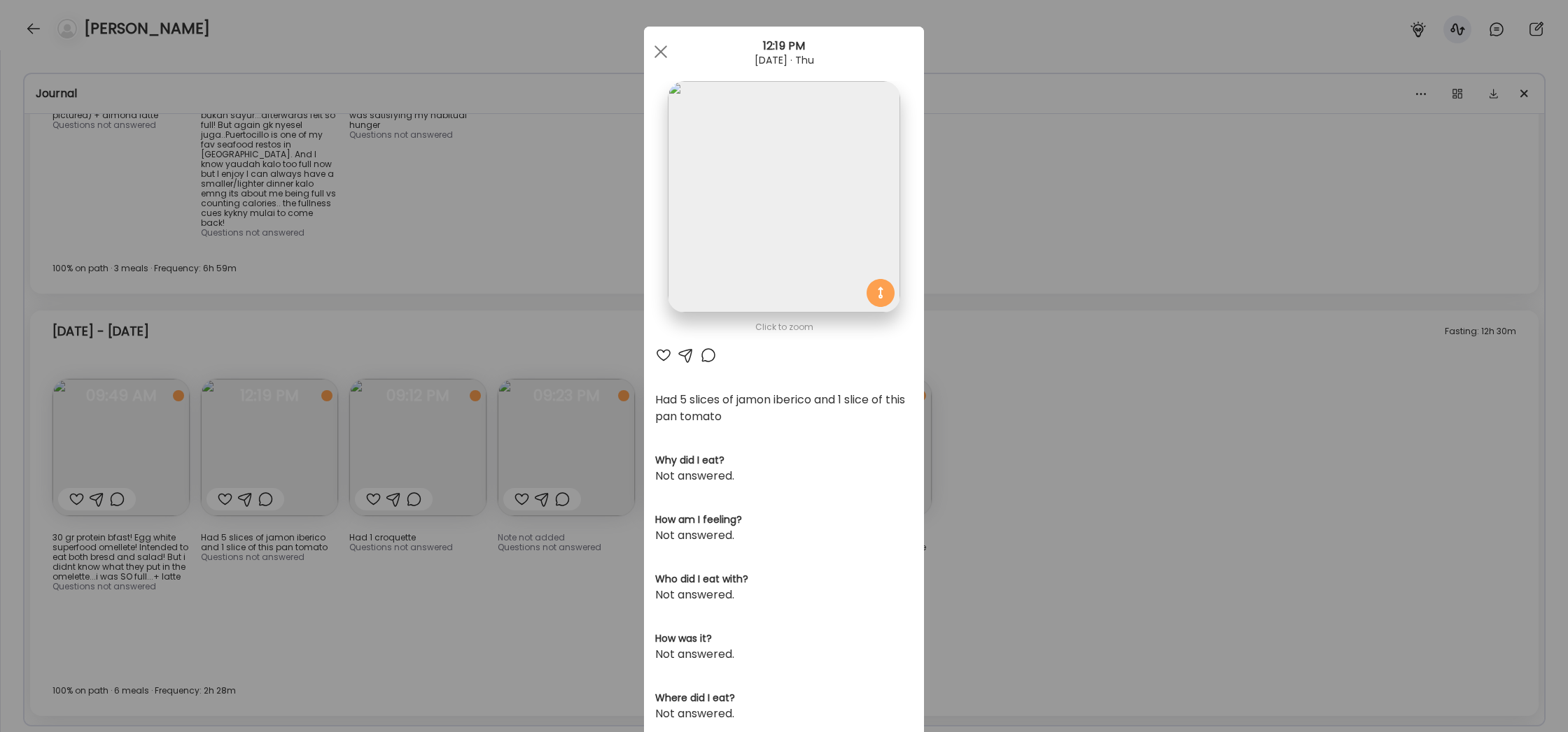
click at [441, 499] on div "Ate Coach Dashboard Wahoo! It’s official Take a moment to set up your Coach Pro…" at bounding box center [784, 366] width 1568 height 732
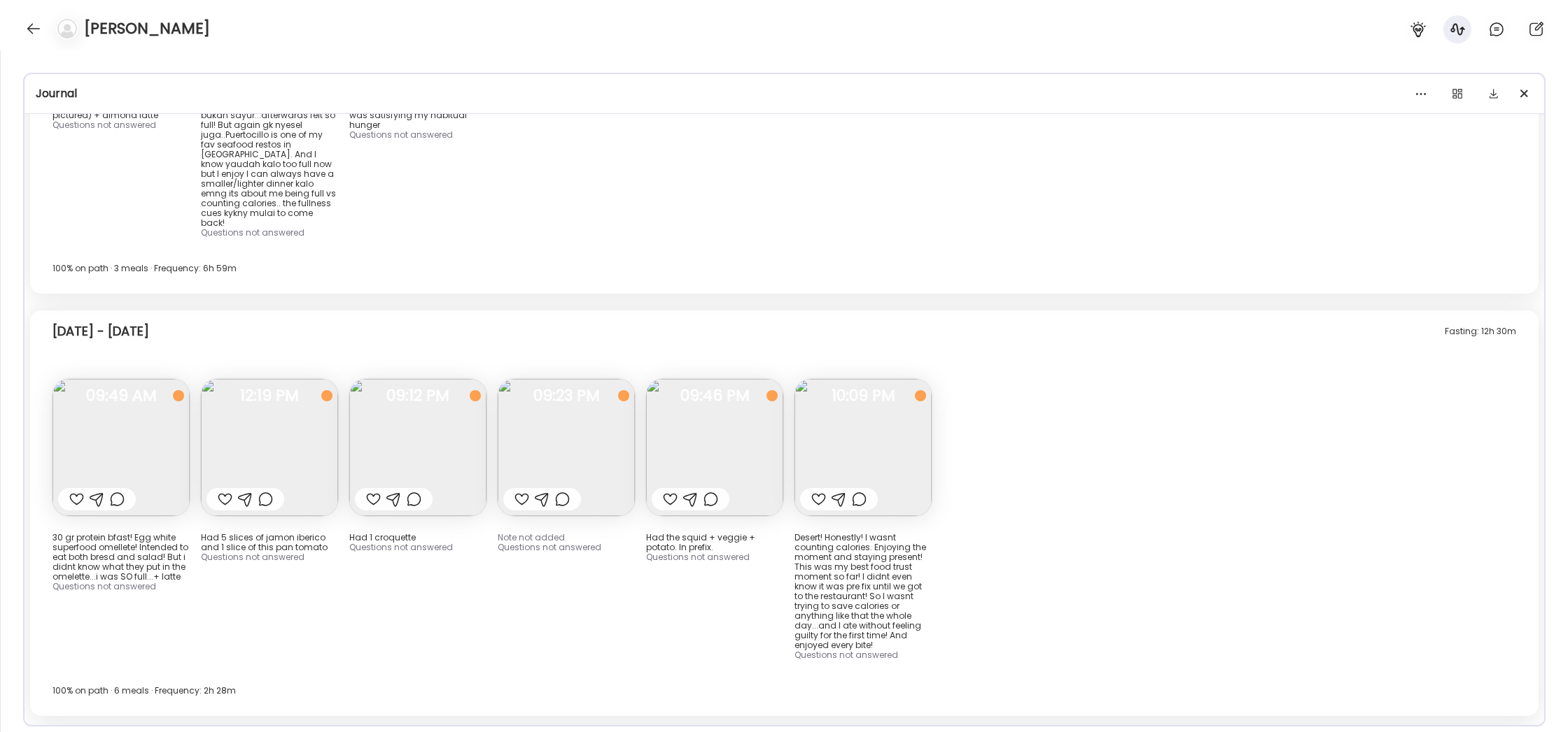
click at [588, 386] on img at bounding box center [565, 447] width 137 height 137
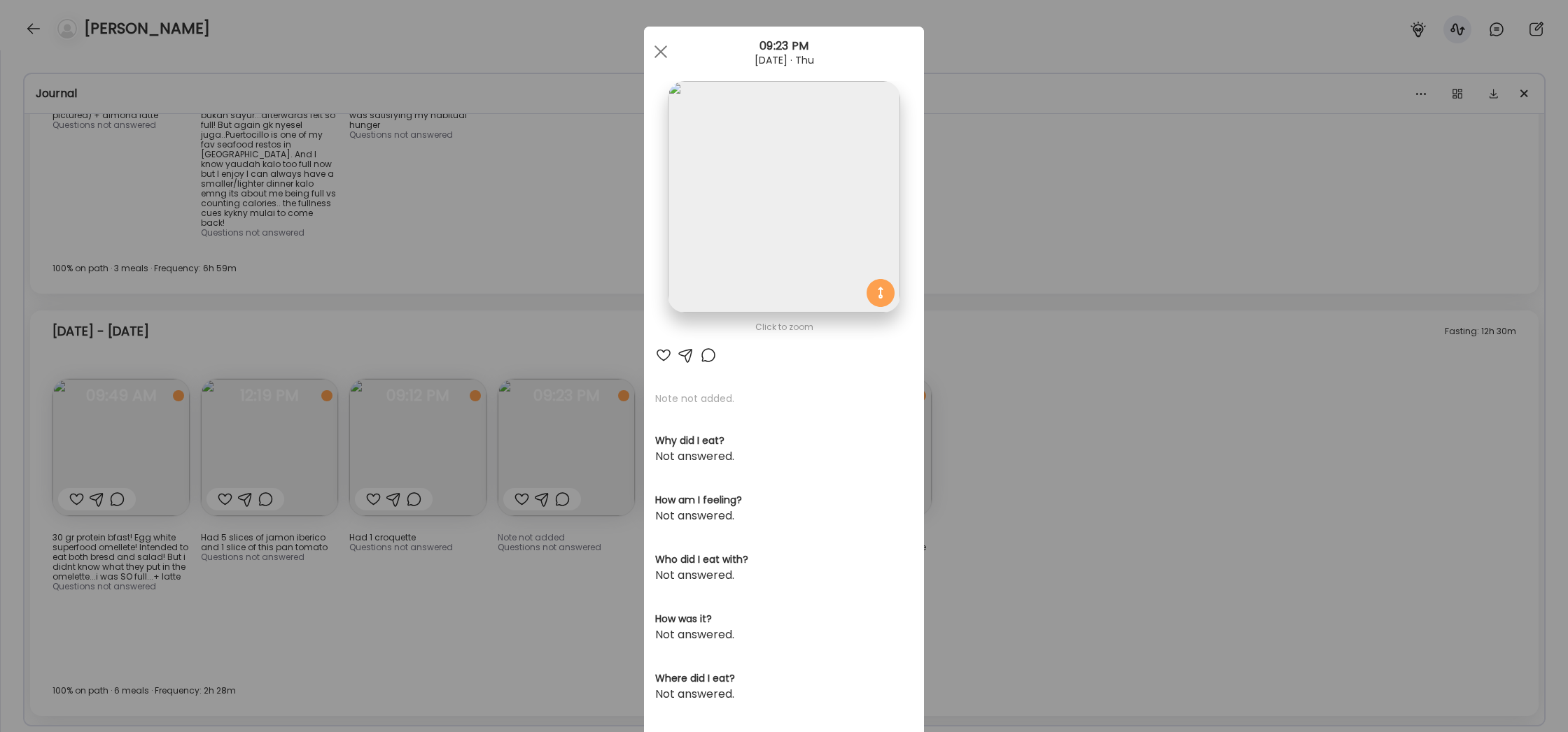
click at [530, 495] on div "Ate Coach Dashboard Wahoo! It’s official Take a moment to set up your Coach Pro…" at bounding box center [784, 366] width 1568 height 732
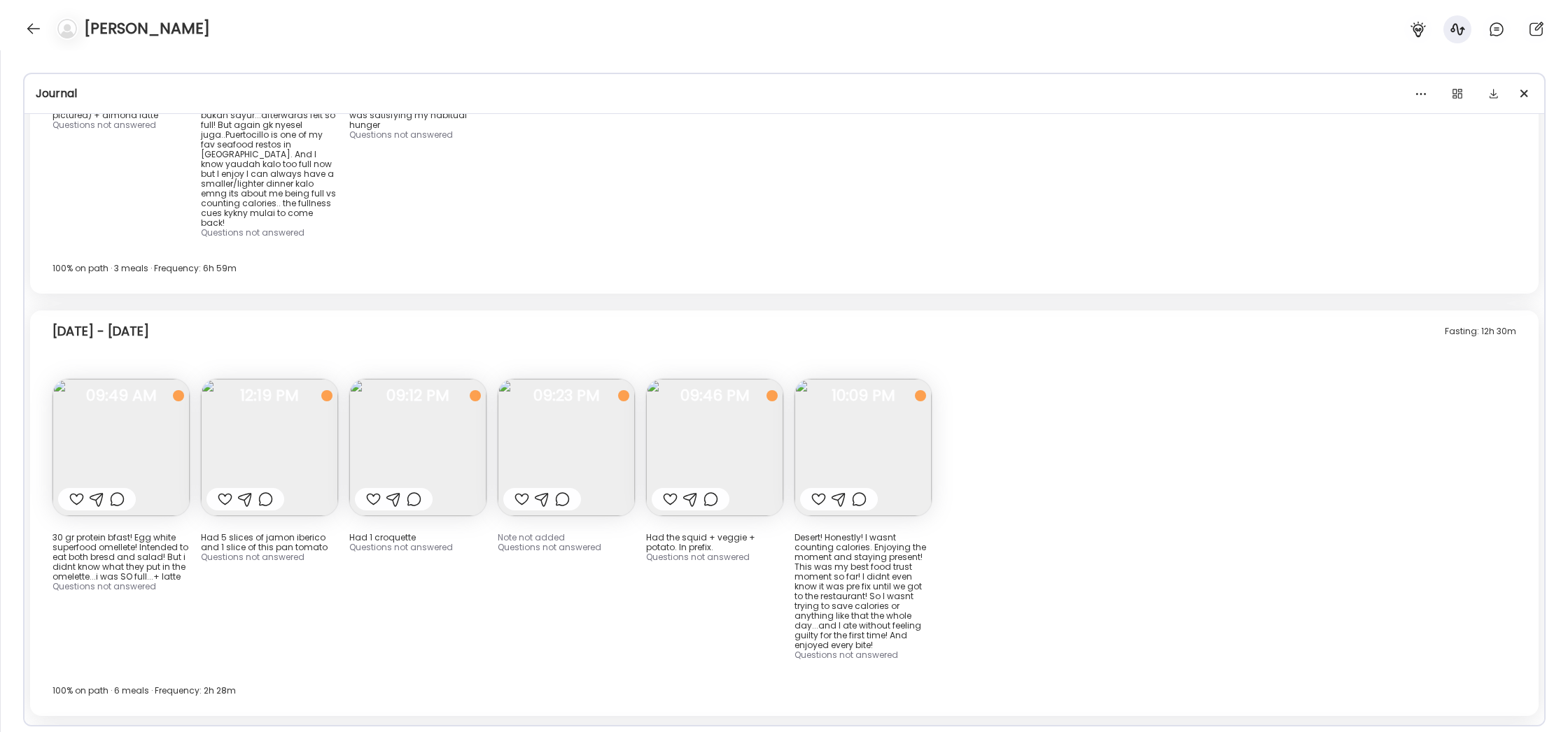
click at [877, 391] on img at bounding box center [862, 447] width 137 height 137
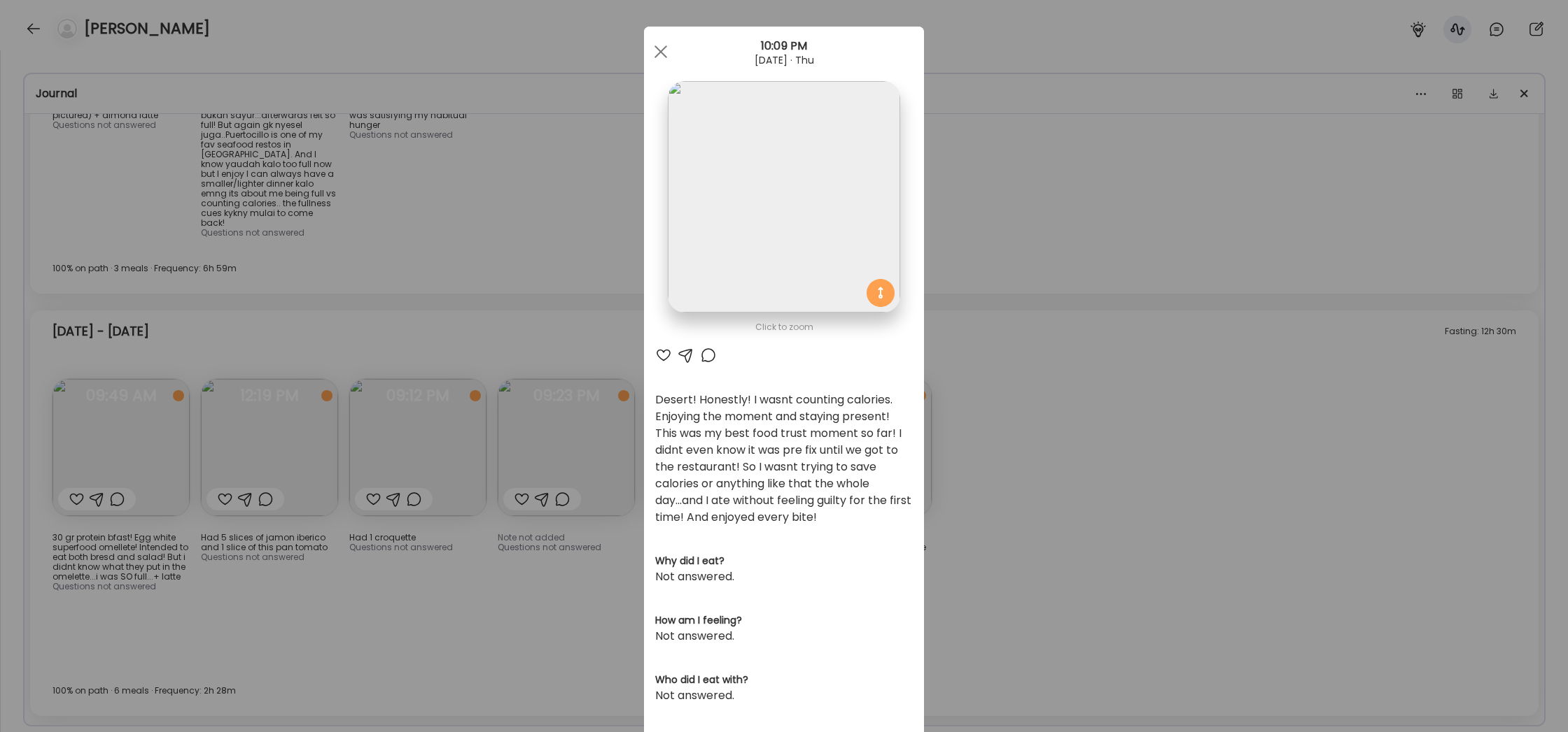
scroll to position [8, 0]
click at [1043, 430] on div "Ate Coach Dashboard Wahoo! It’s official Take a moment to set up your Coach Pro…" at bounding box center [784, 366] width 1568 height 732
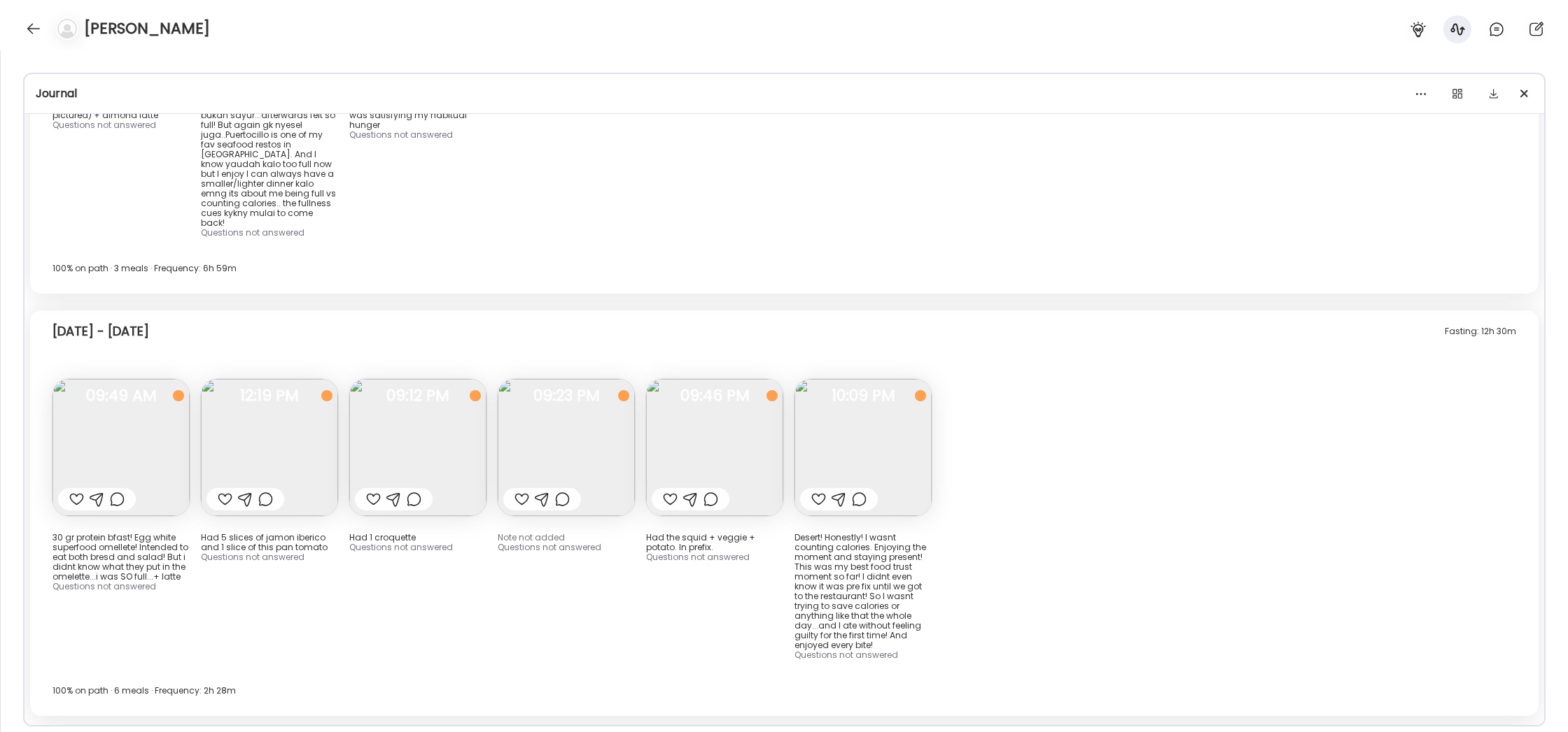
click at [715, 379] on img at bounding box center [714, 447] width 137 height 137
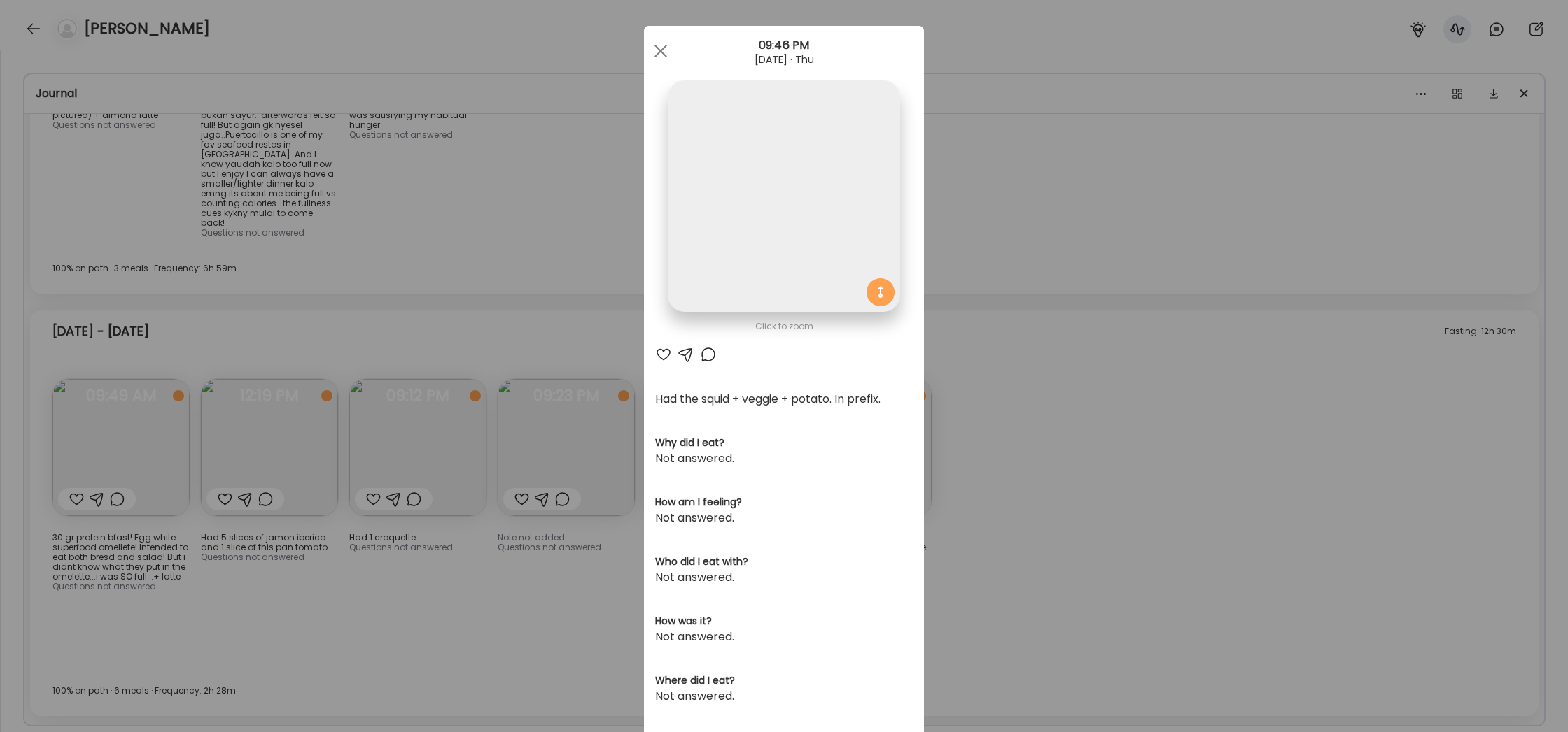
scroll to position [9, 0]
click at [1095, 455] on div "Ate Coach Dashboard Wahoo! It’s official Take a moment to set up your Coach Pro…" at bounding box center [784, 366] width 1568 height 732
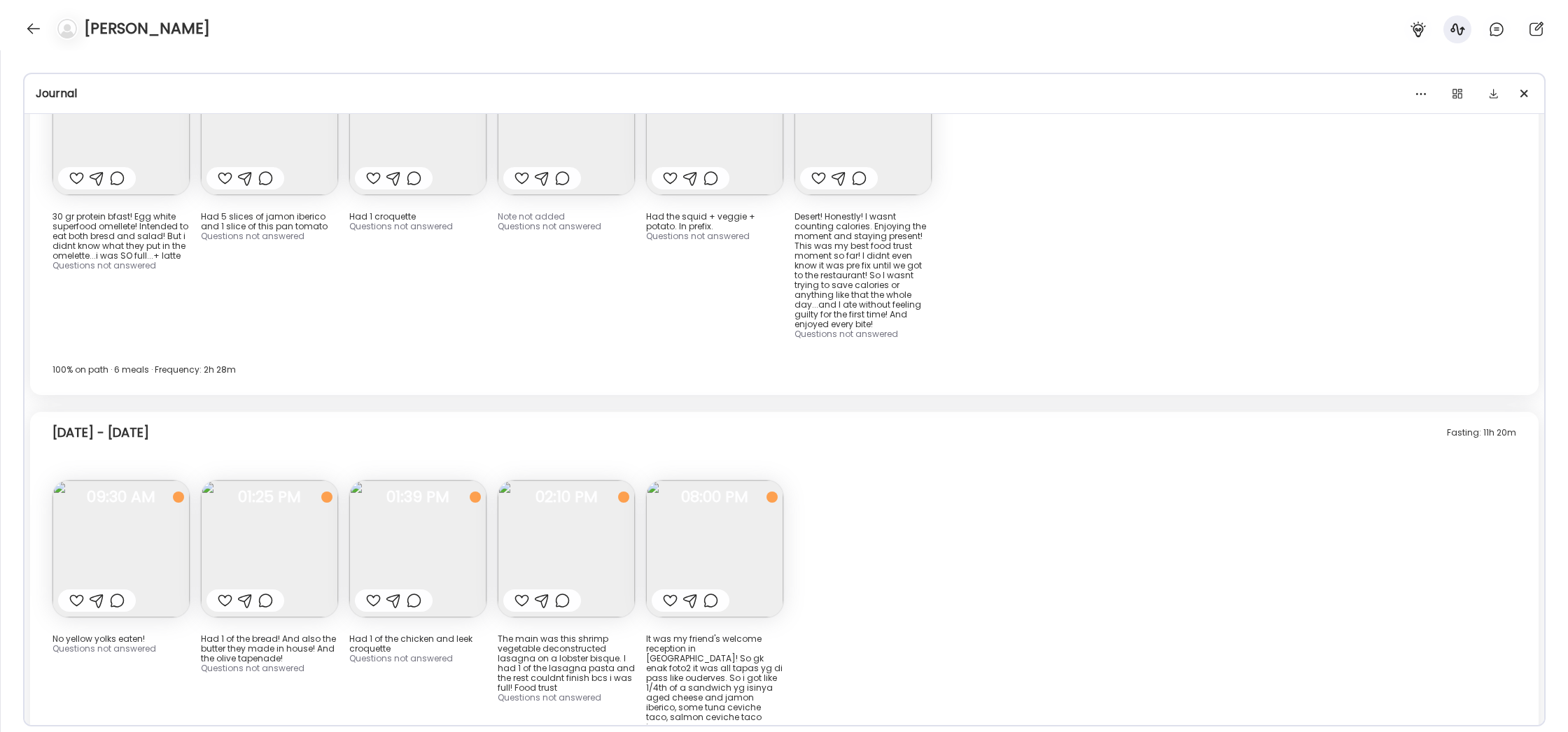
scroll to position [9784, 0]
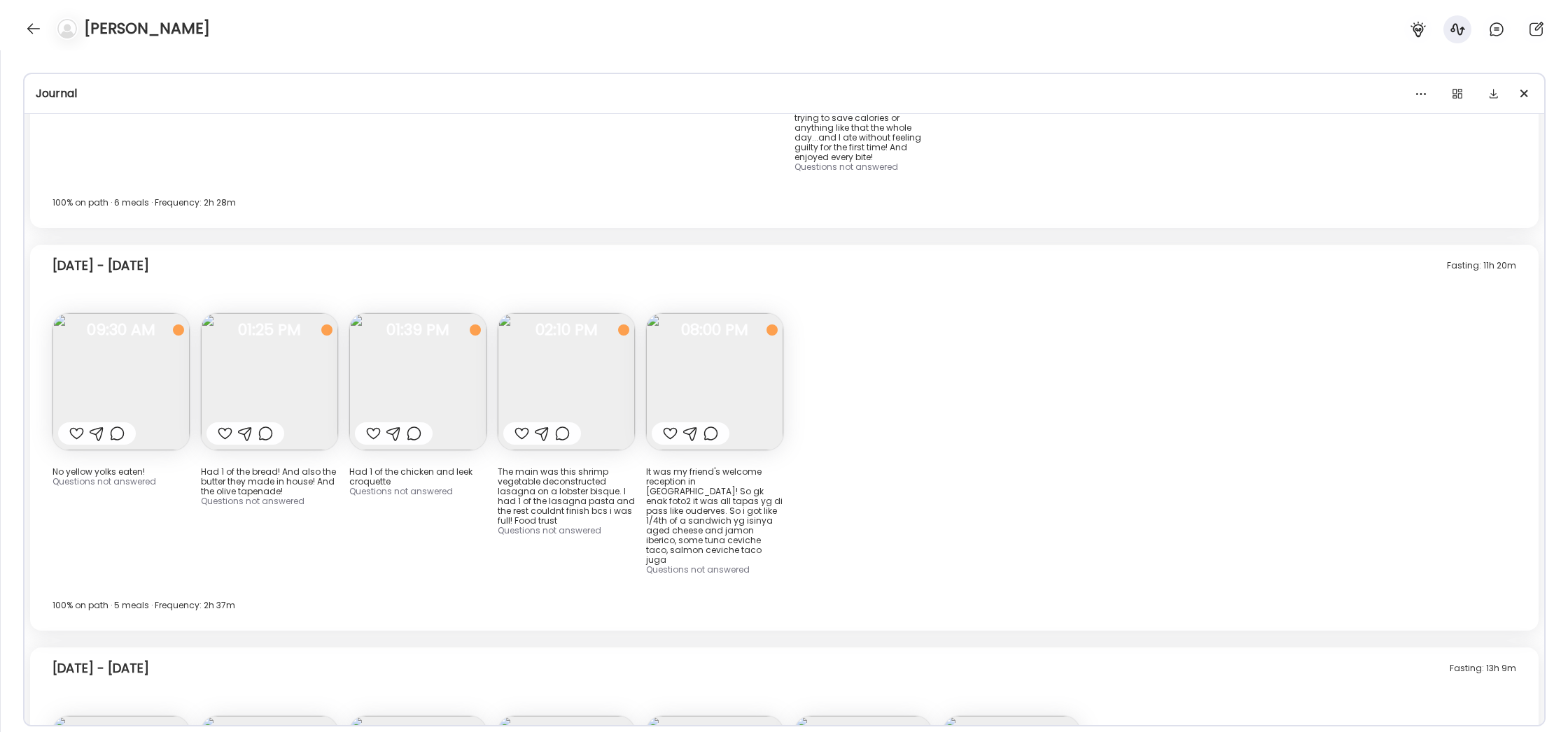
click at [257, 422] on div at bounding box center [245, 434] width 77 height 22
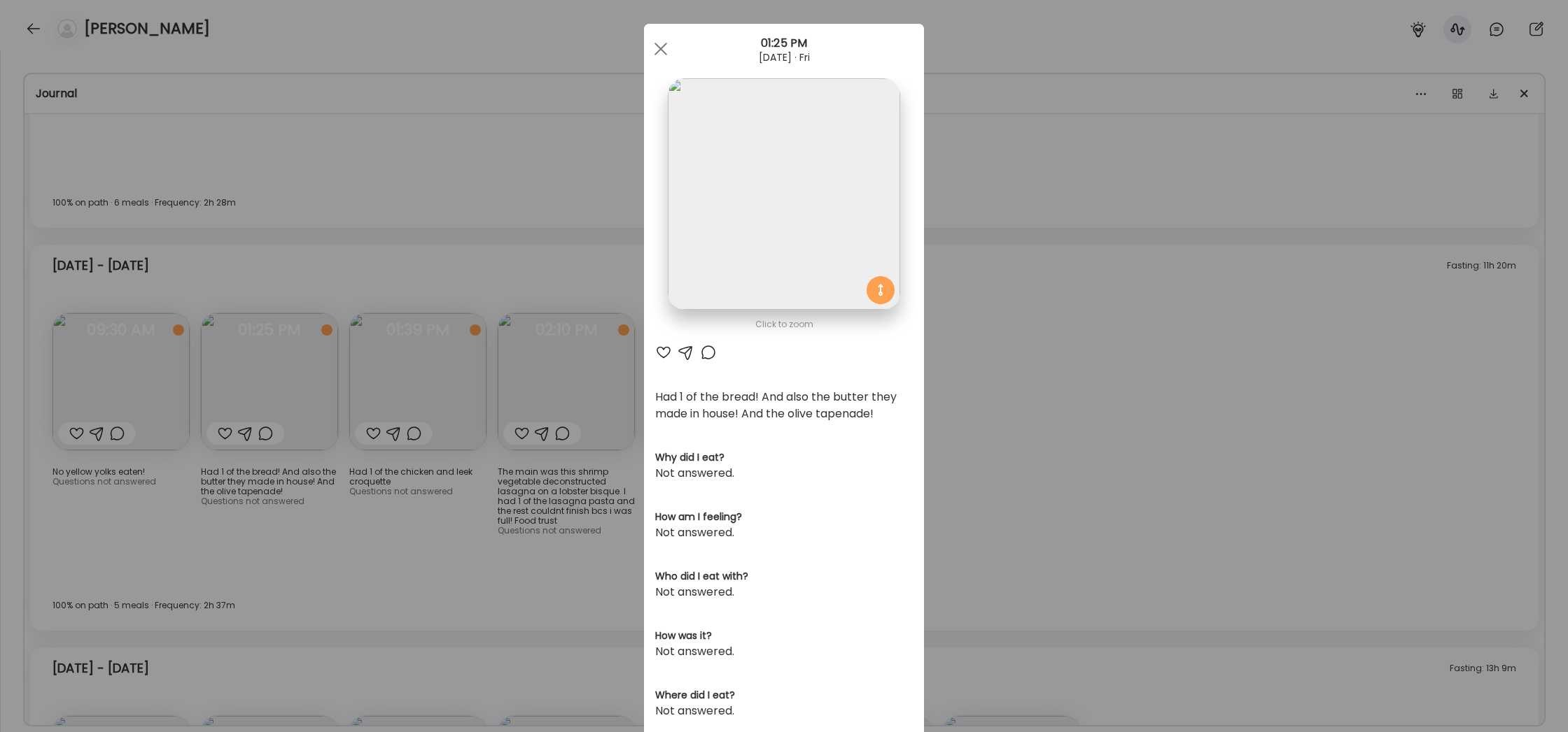
click at [357, 435] on div "Ate Coach Dashboard Wahoo! It’s official Take a moment to set up your Coach Pro…" at bounding box center [784, 366] width 1568 height 732
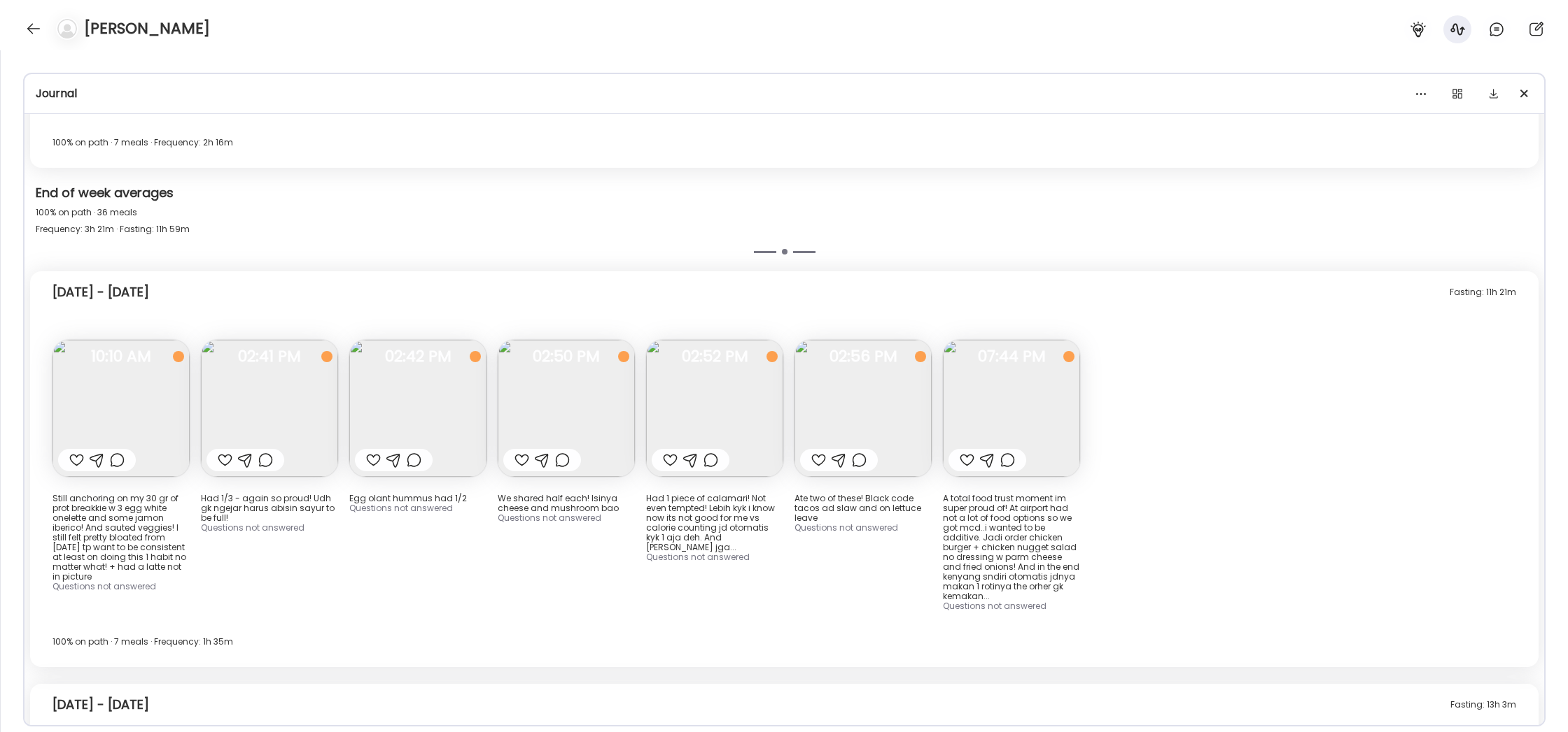
scroll to position [10641, 0]
click at [550, 339] on img at bounding box center [565, 407] width 137 height 137
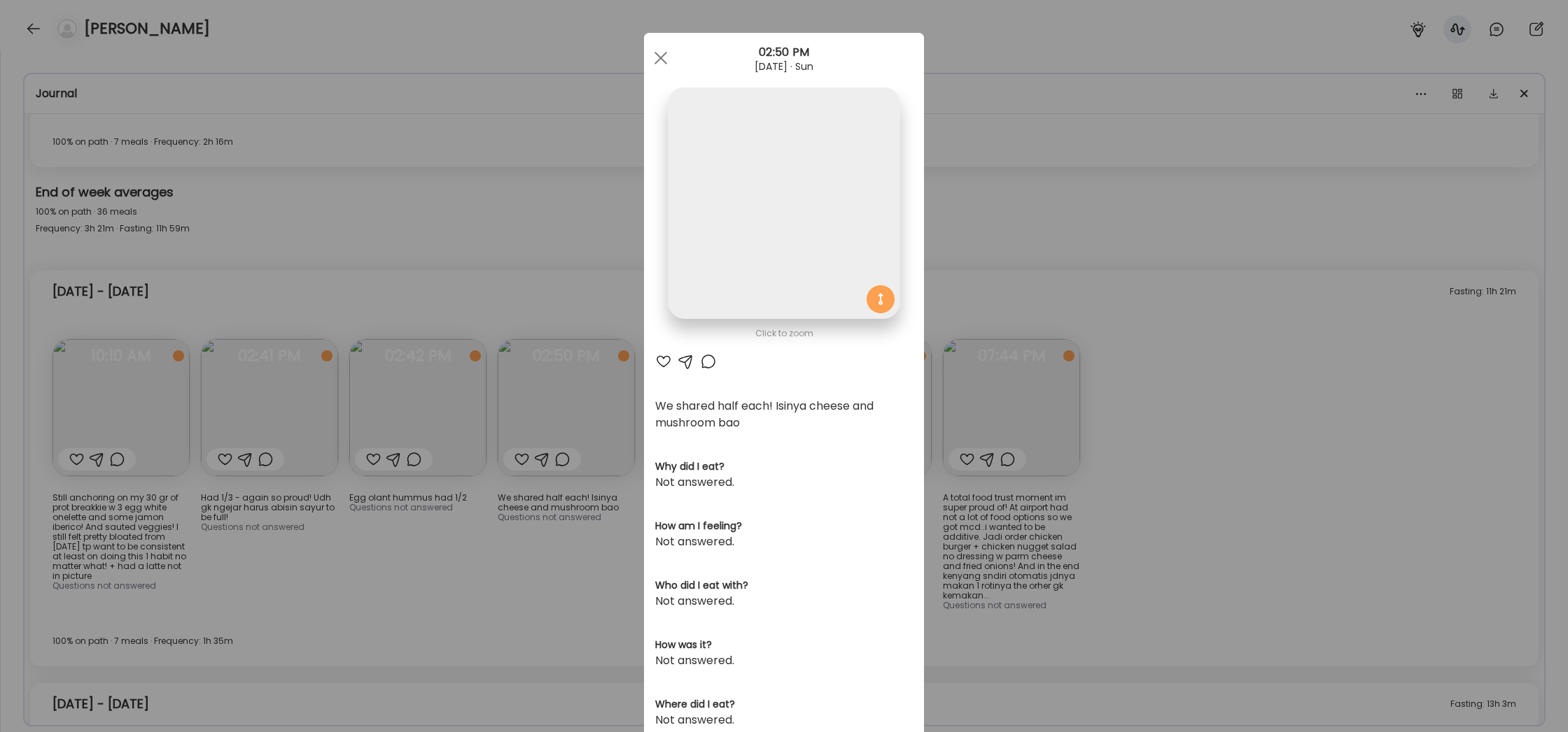
scroll to position [0, 0]
click at [546, 438] on div "Ate Coach Dashboard Wahoo! It’s official Take a moment to set up your Coach Pro…" at bounding box center [784, 366] width 1568 height 732
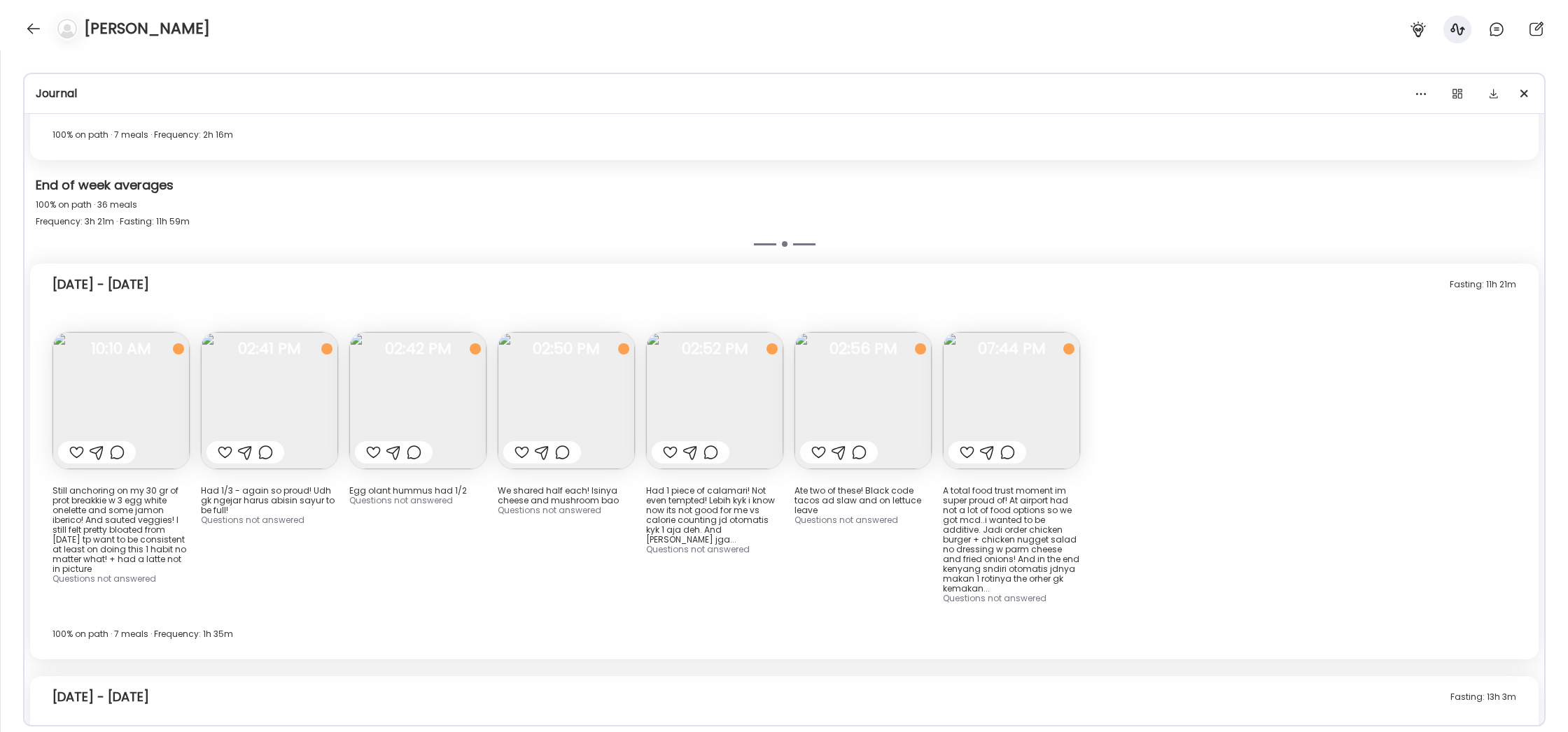
click at [726, 332] on img at bounding box center [714, 400] width 137 height 137
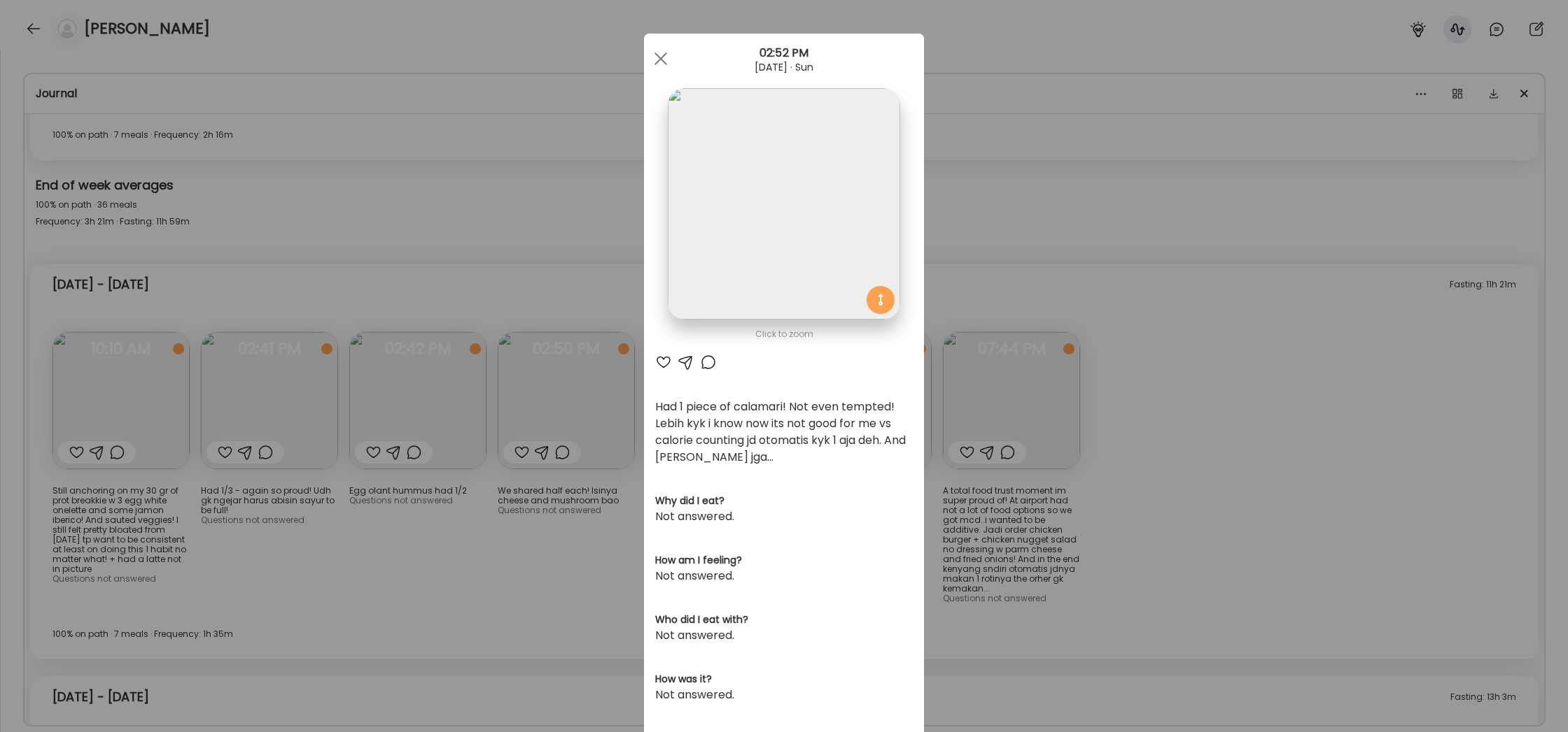
click at [1146, 458] on div "Ate Coach Dashboard Wahoo! It’s official Take a moment to set up your Coach Pro…" at bounding box center [784, 366] width 1568 height 732
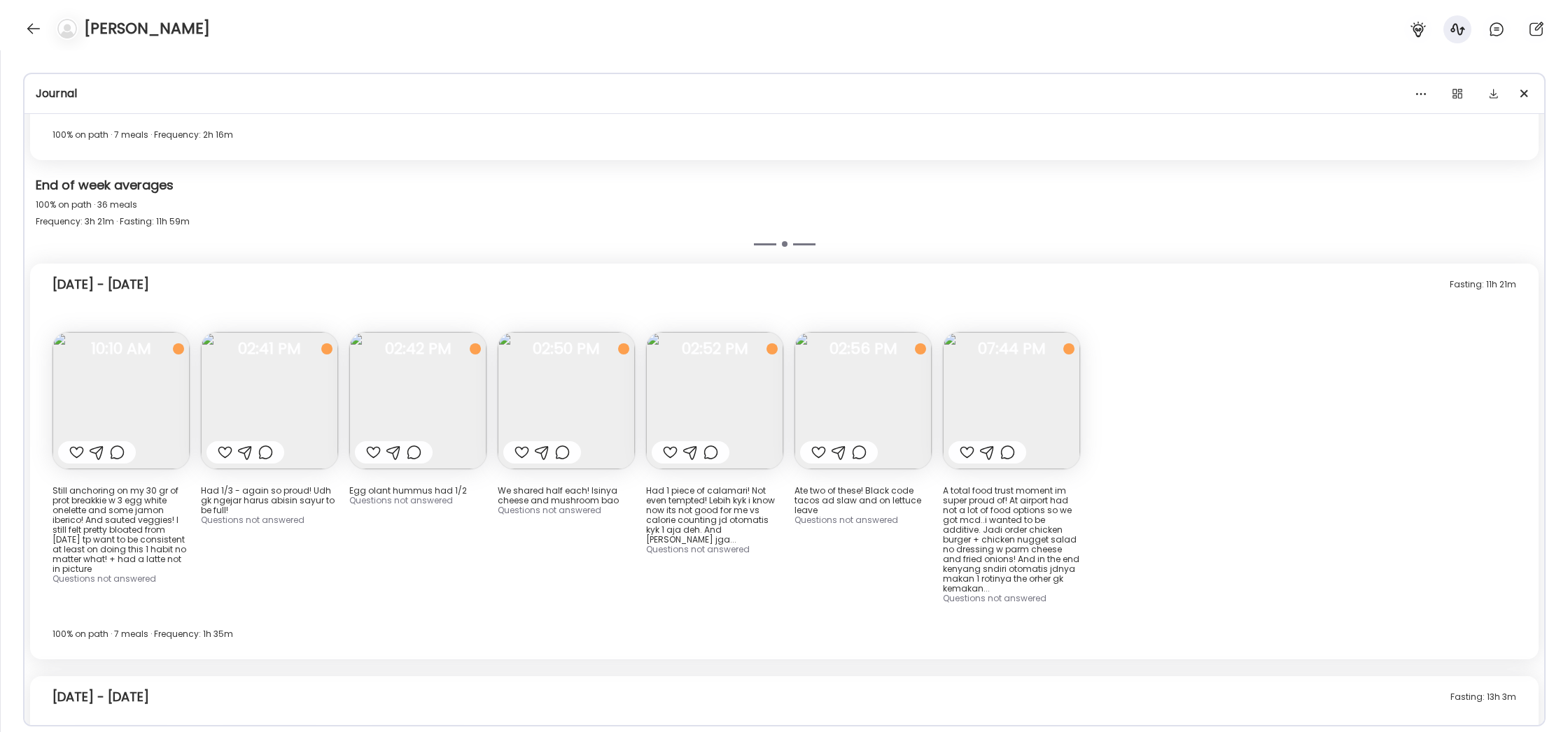
click at [997, 332] on img at bounding box center [1010, 400] width 137 height 137
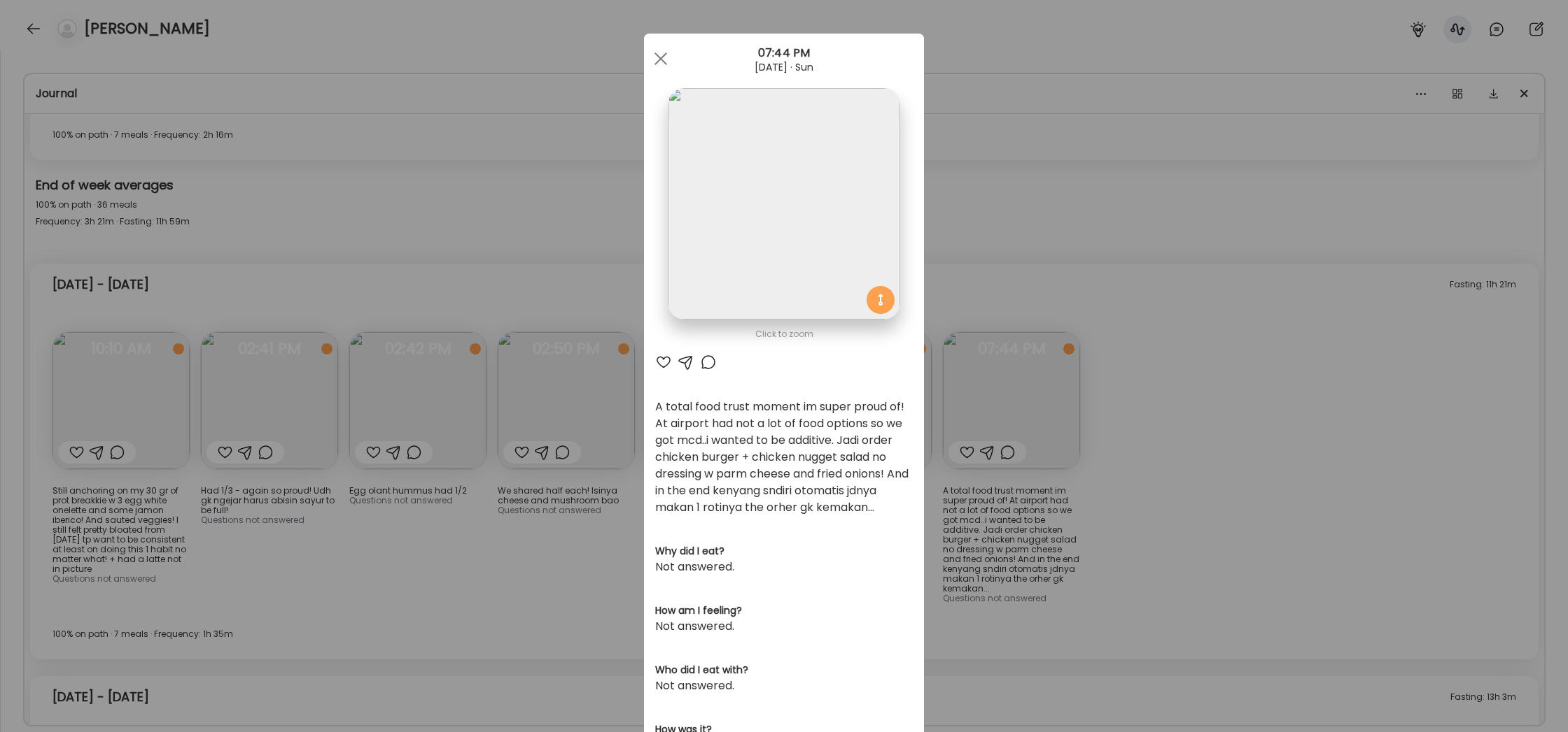
click at [1140, 358] on div "Ate Coach Dashboard Wahoo! It’s official Take a moment to set up your Coach Pro…" at bounding box center [784, 366] width 1568 height 732
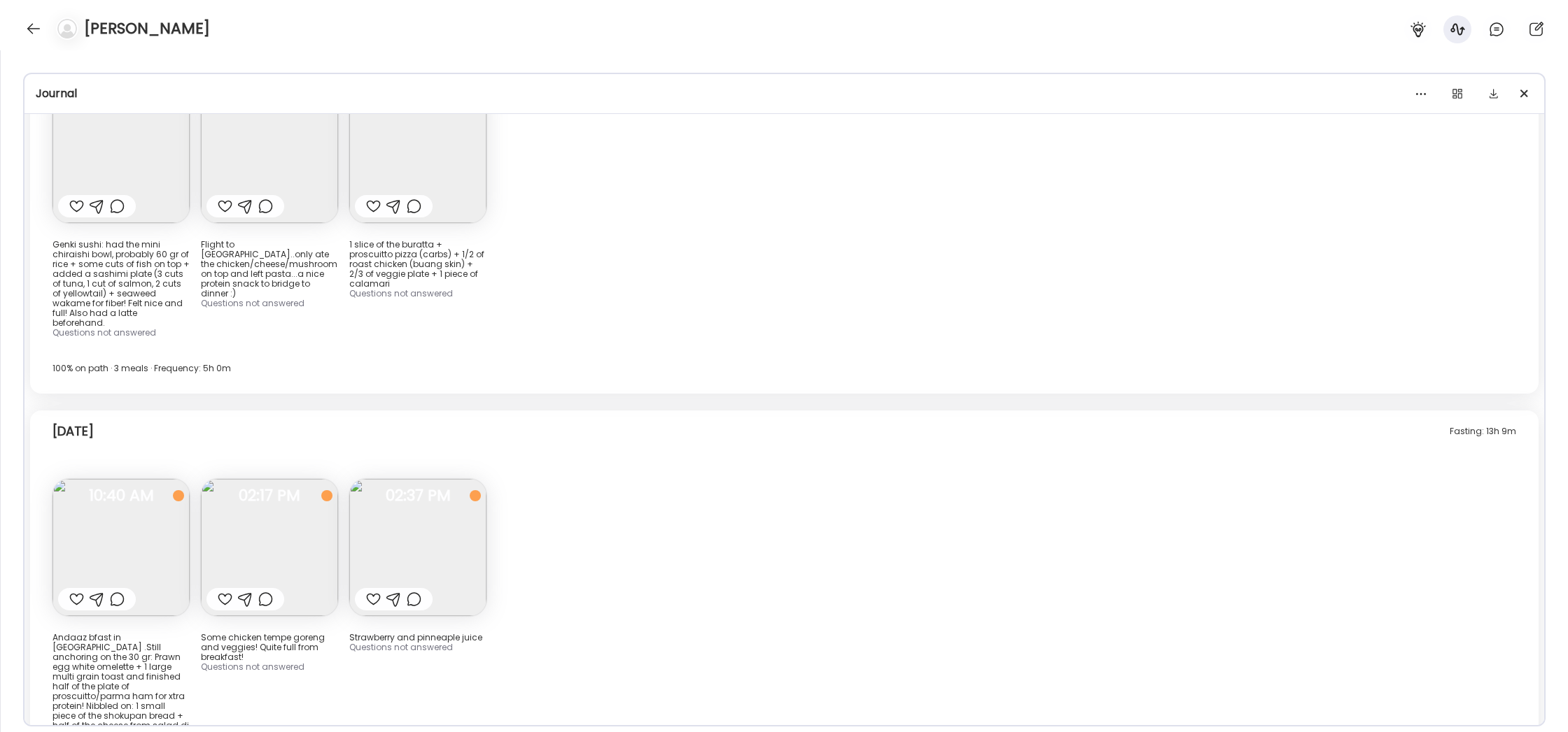
scroll to position [11699, 0]
drag, startPoint x: 992, startPoint y: 629, endPoint x: 488, endPoint y: 575, distance: 506.9
click at [419, 574] on div "Fasting: 13h 9m Today Andaaz bfast in Bali .Still anchoring on the 30 gr: Prawn…" at bounding box center [784, 630] width 1509 height 435
click at [246, 654] on div "Some chicken tempe goreng and veggies! Quite full from breakfast! Questions not…" at bounding box center [269, 636] width 137 height 311
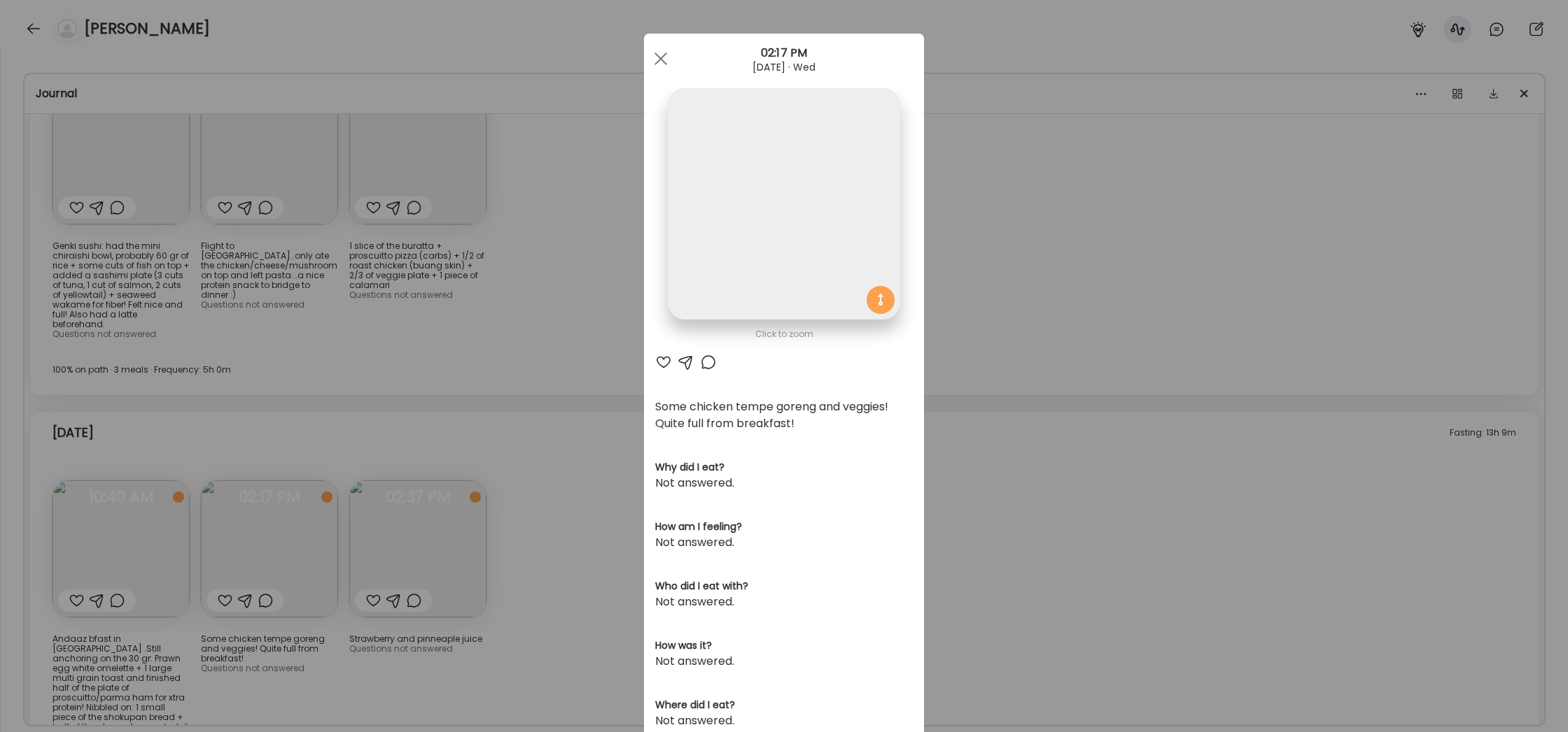
click at [457, 646] on div "Ate Coach Dashboard Wahoo! It’s official Take a moment to set up your Coach Pro…" at bounding box center [784, 366] width 1568 height 732
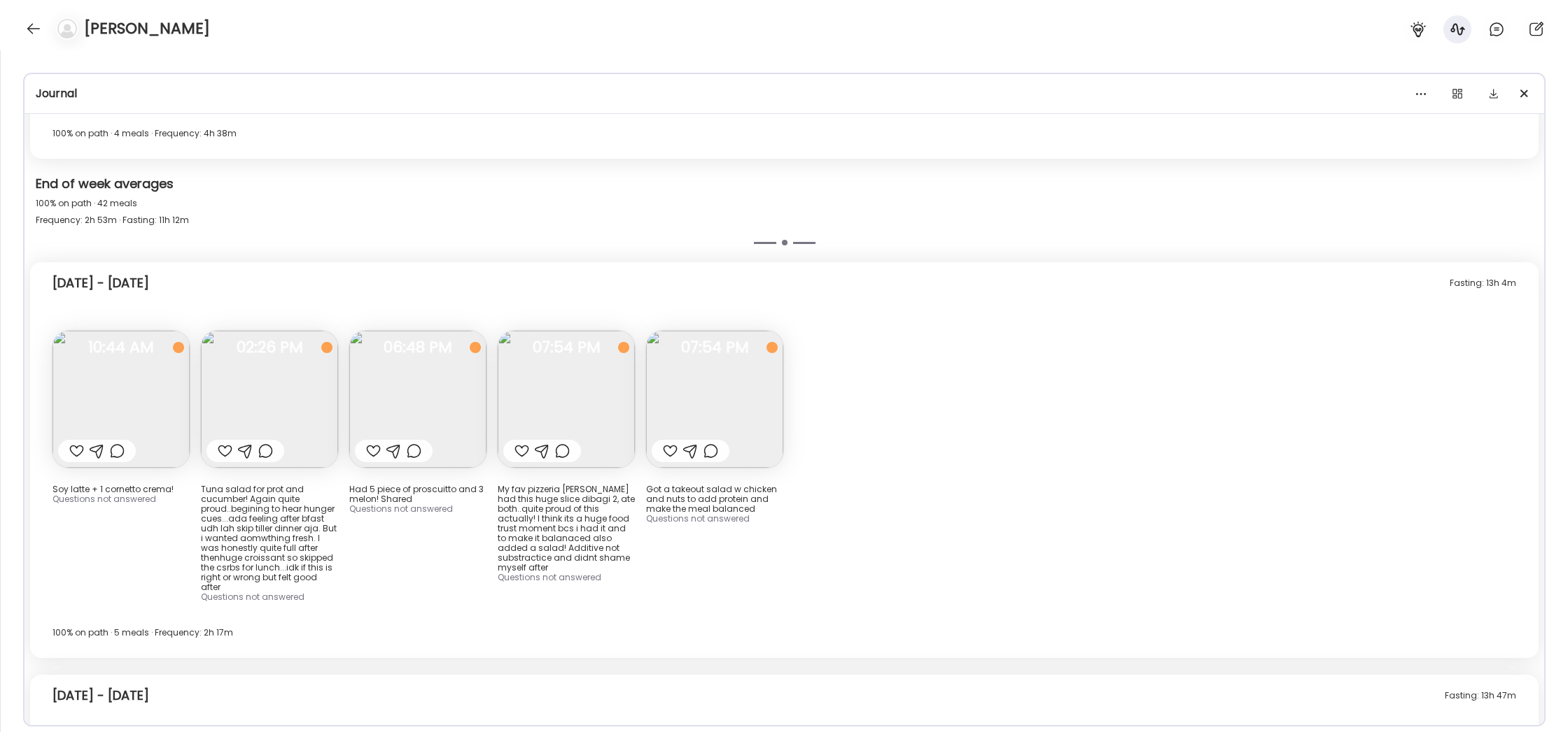
scroll to position [7576, 0]
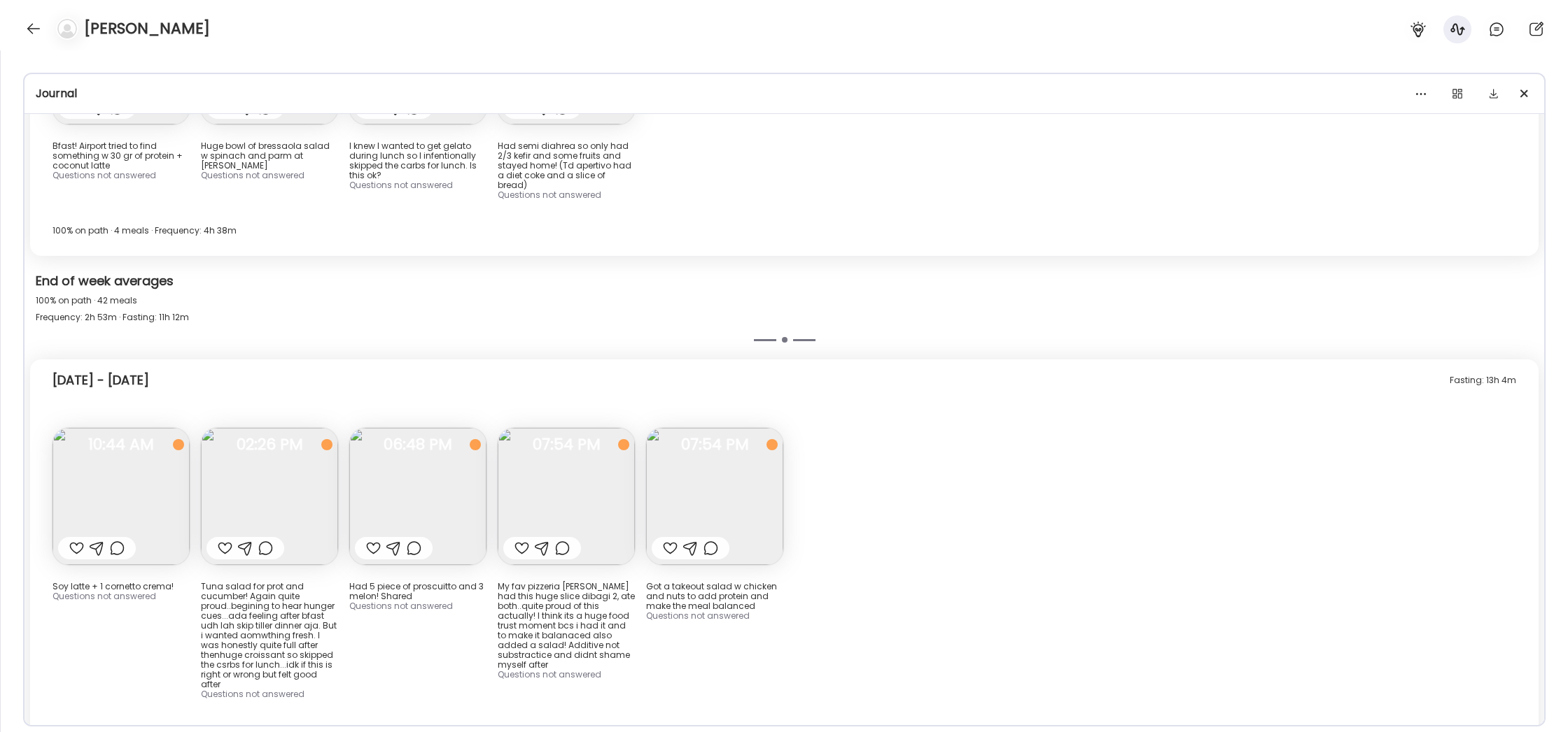
drag, startPoint x: 493, startPoint y: 636, endPoint x: 69, endPoint y: 702, distance: 429.1
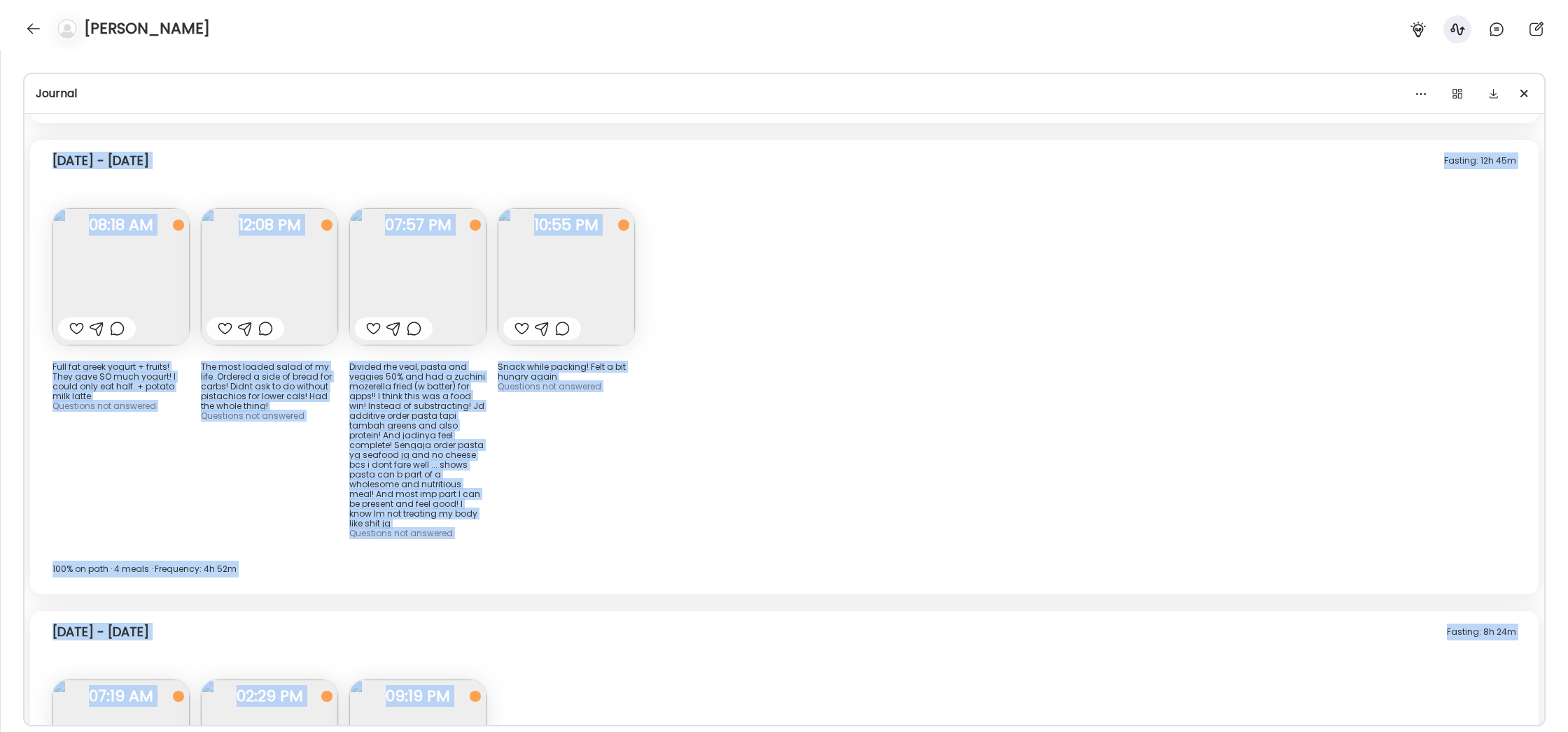
scroll to position [8541, 0]
copy div "Monday - Aug 25 Note not added Questions not answered 09:41 AM Note not added Q…"
click at [738, 437] on div "Fasting: 12h 45m Tuesday - Aug 26 Full fat greek yogurt + fruits! They gave SO …" at bounding box center [784, 368] width 1509 height 455
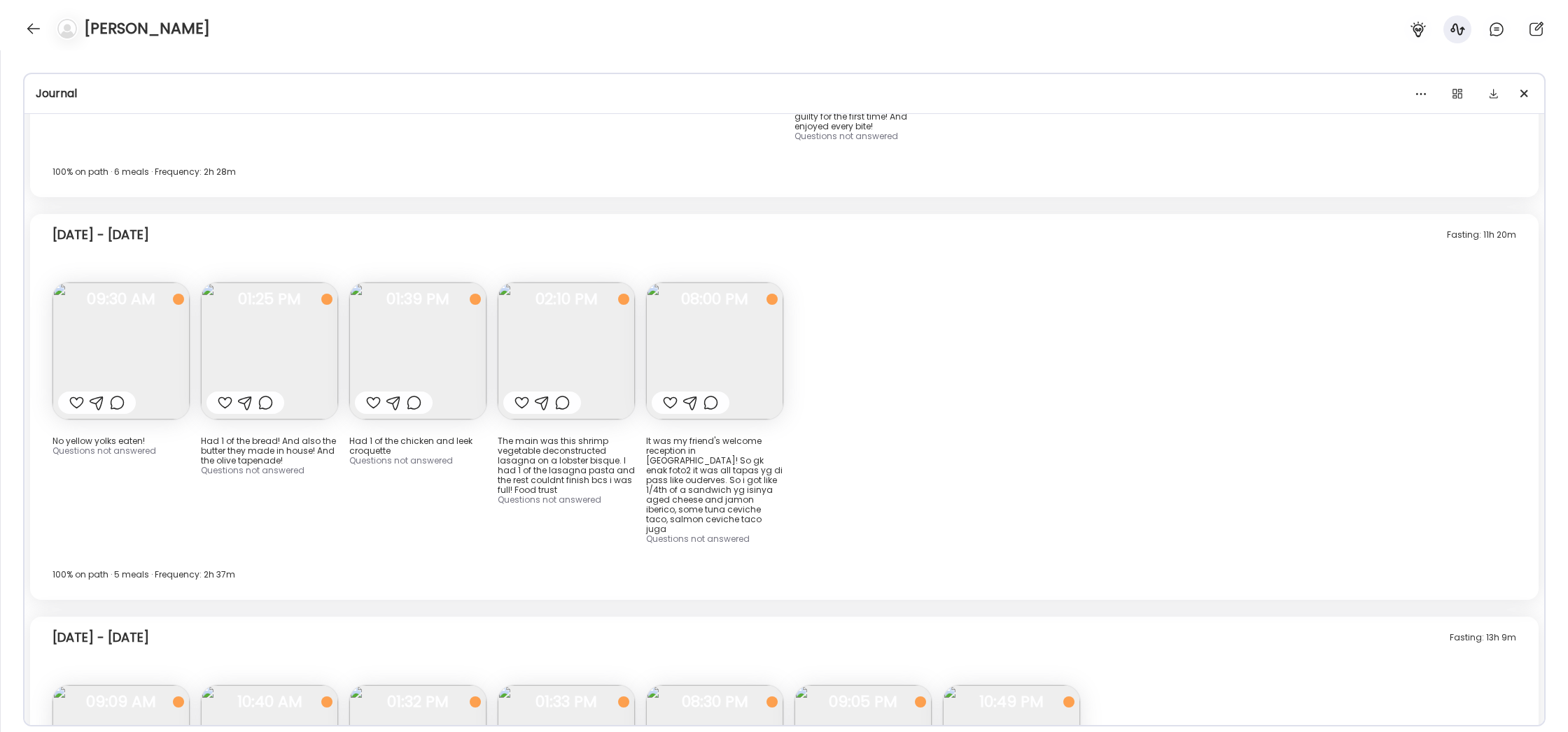
scroll to position [9808, 0]
